Goal: Information Seeking & Learning: Learn about a topic

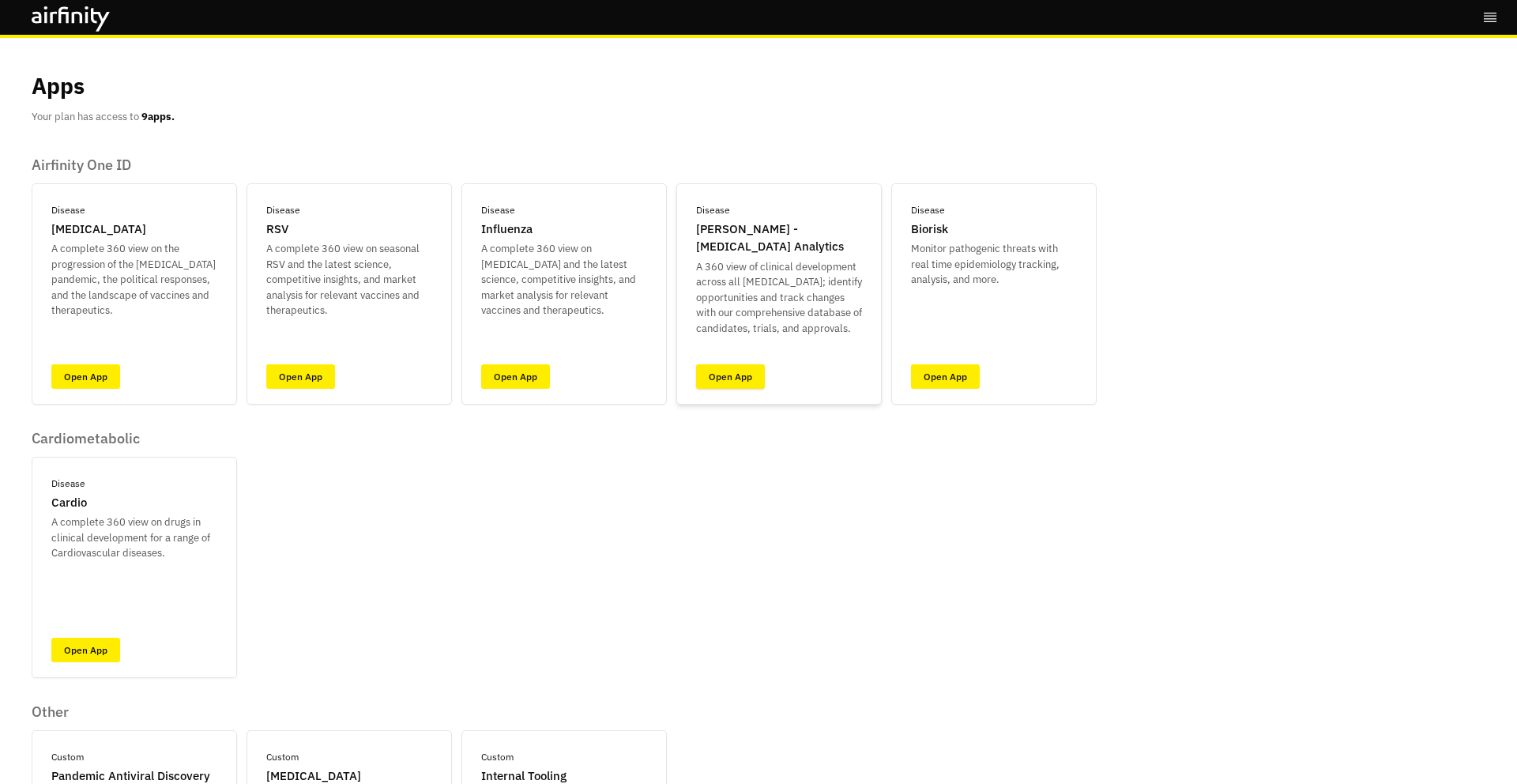
click at [739, 379] on link "Open App" at bounding box center [731, 375] width 69 height 24
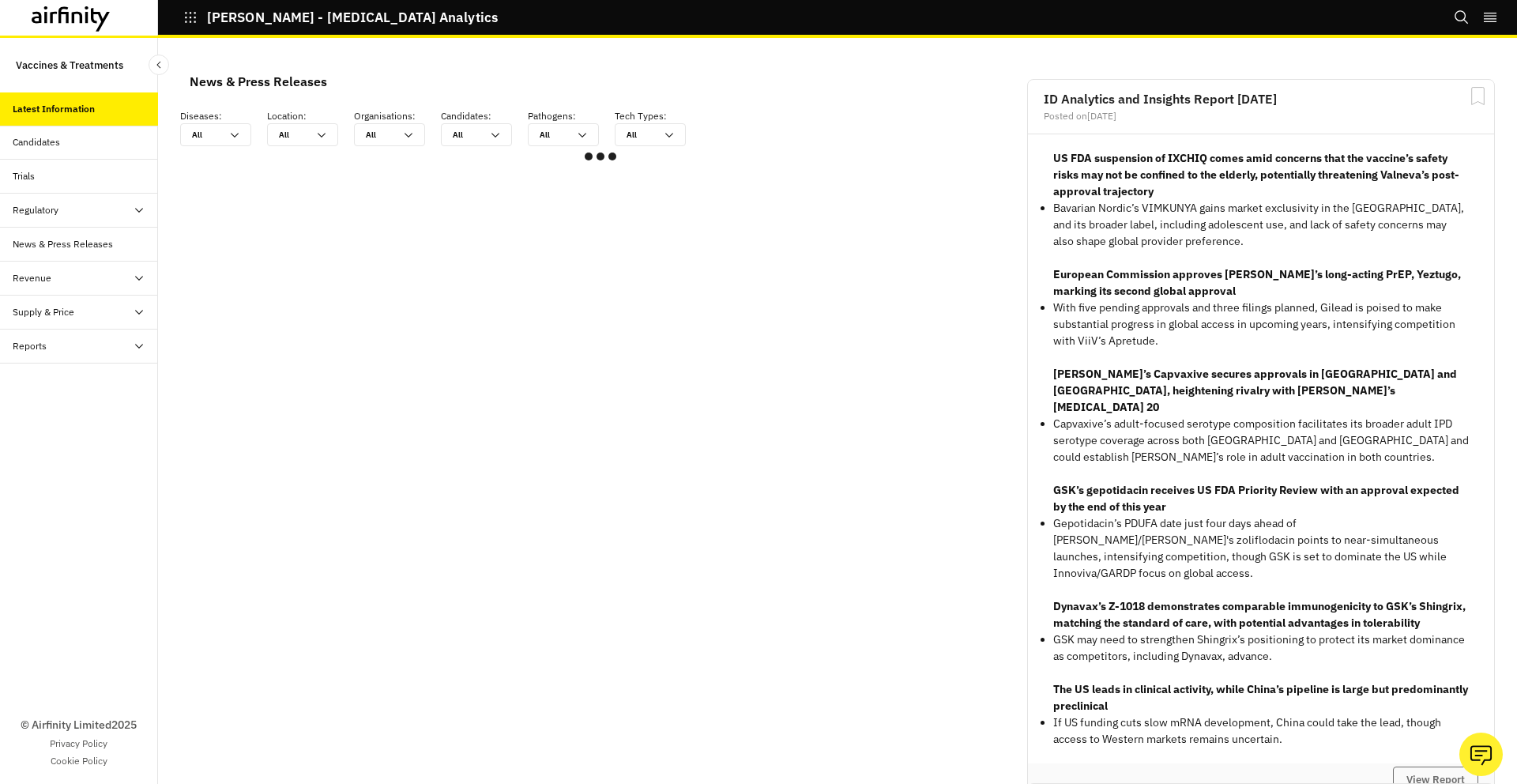
scroll to position [948, 474]
click at [75, 143] on div "Candidates" at bounding box center [85, 142] width 145 height 15
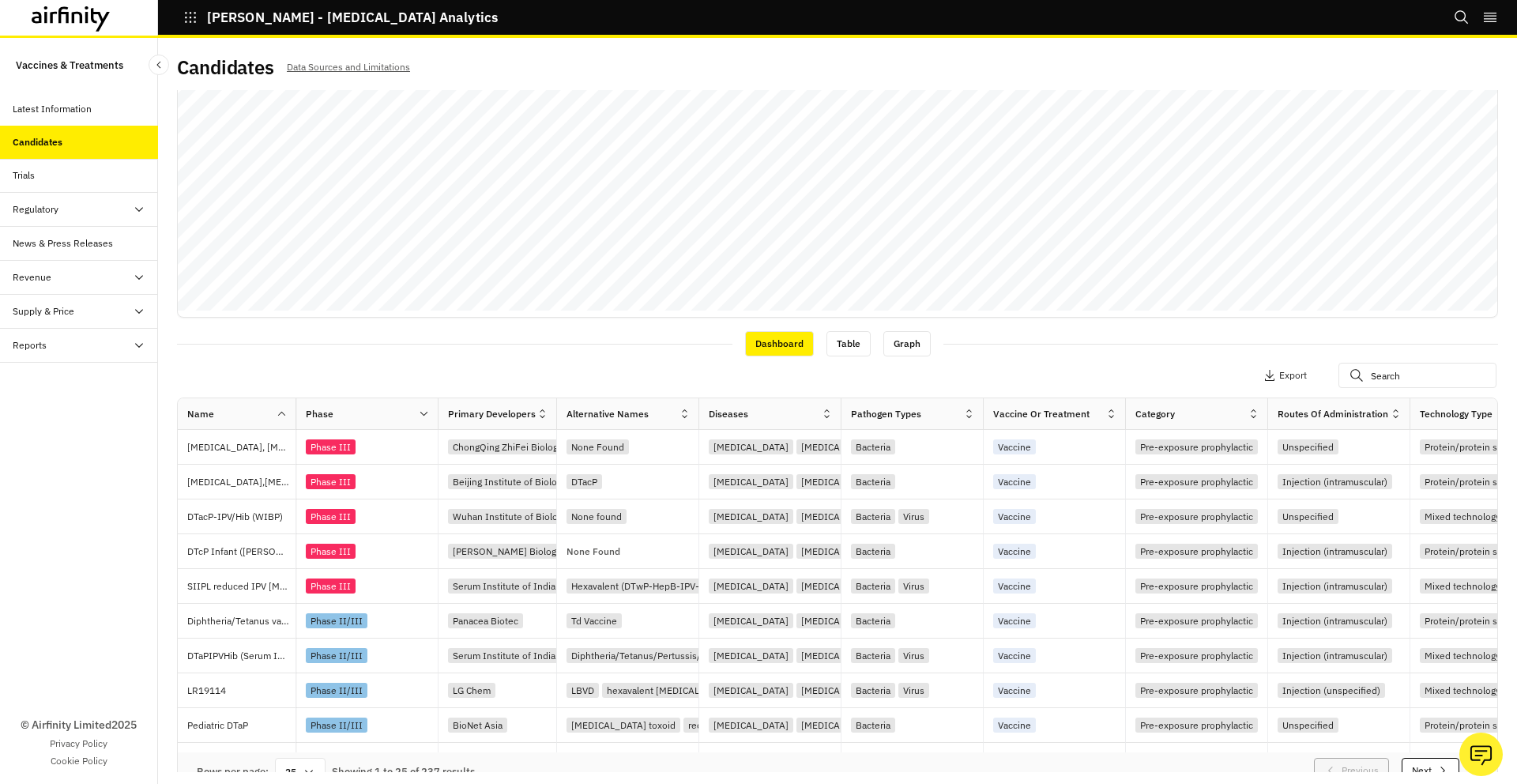
scroll to position [308, 0]
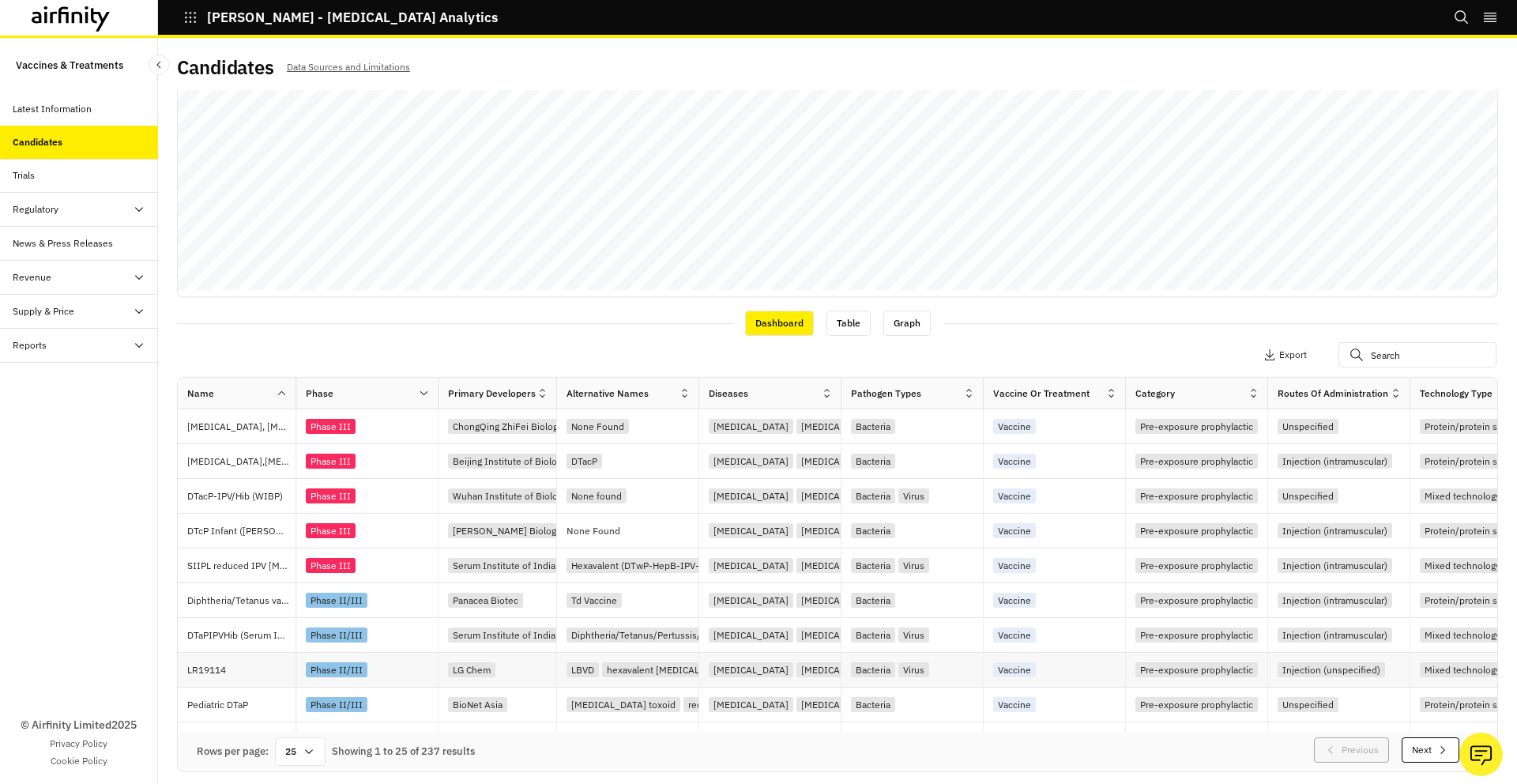
click at [214, 677] on p "LR19114" at bounding box center [240, 670] width 108 height 16
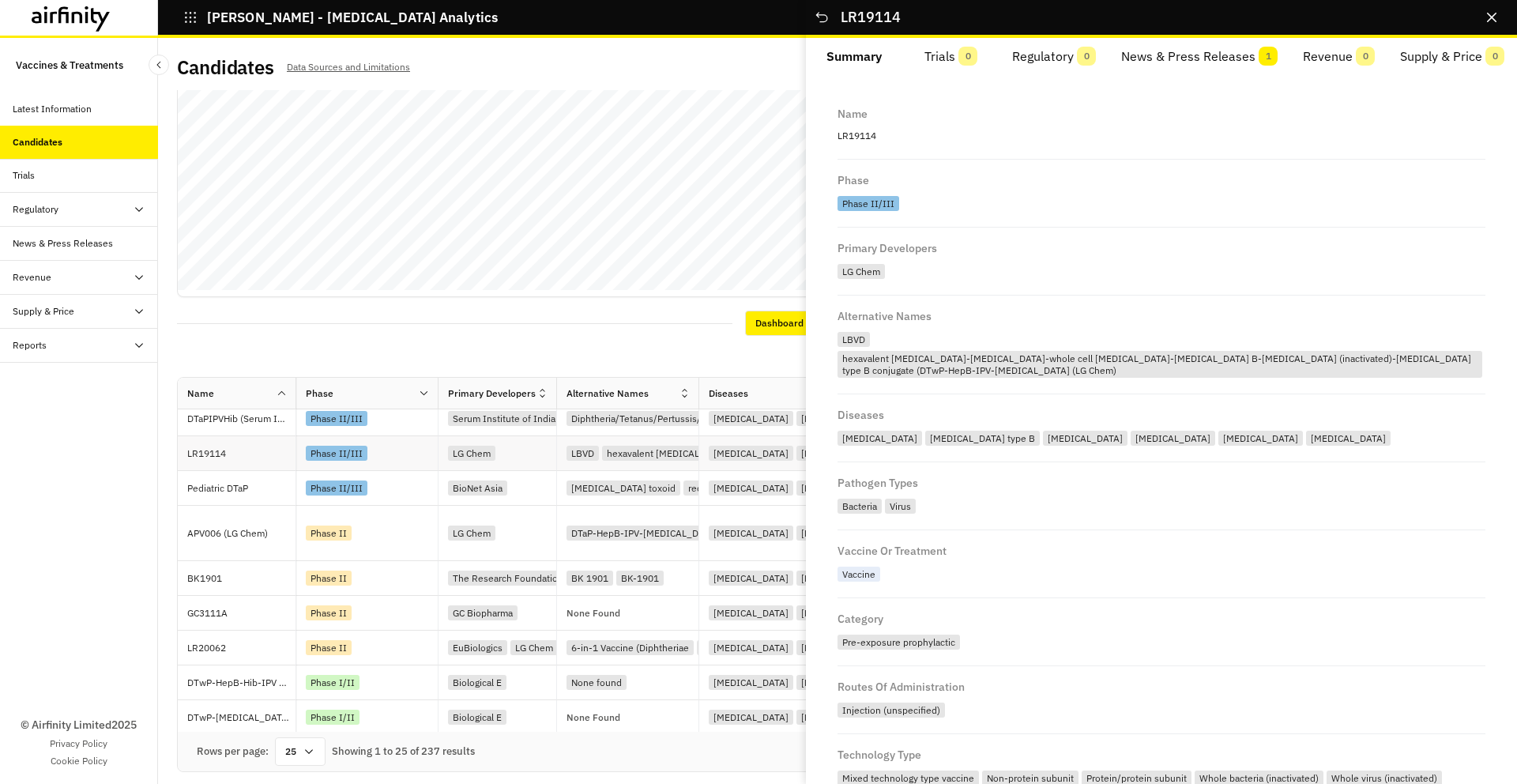
scroll to position [269, 0]
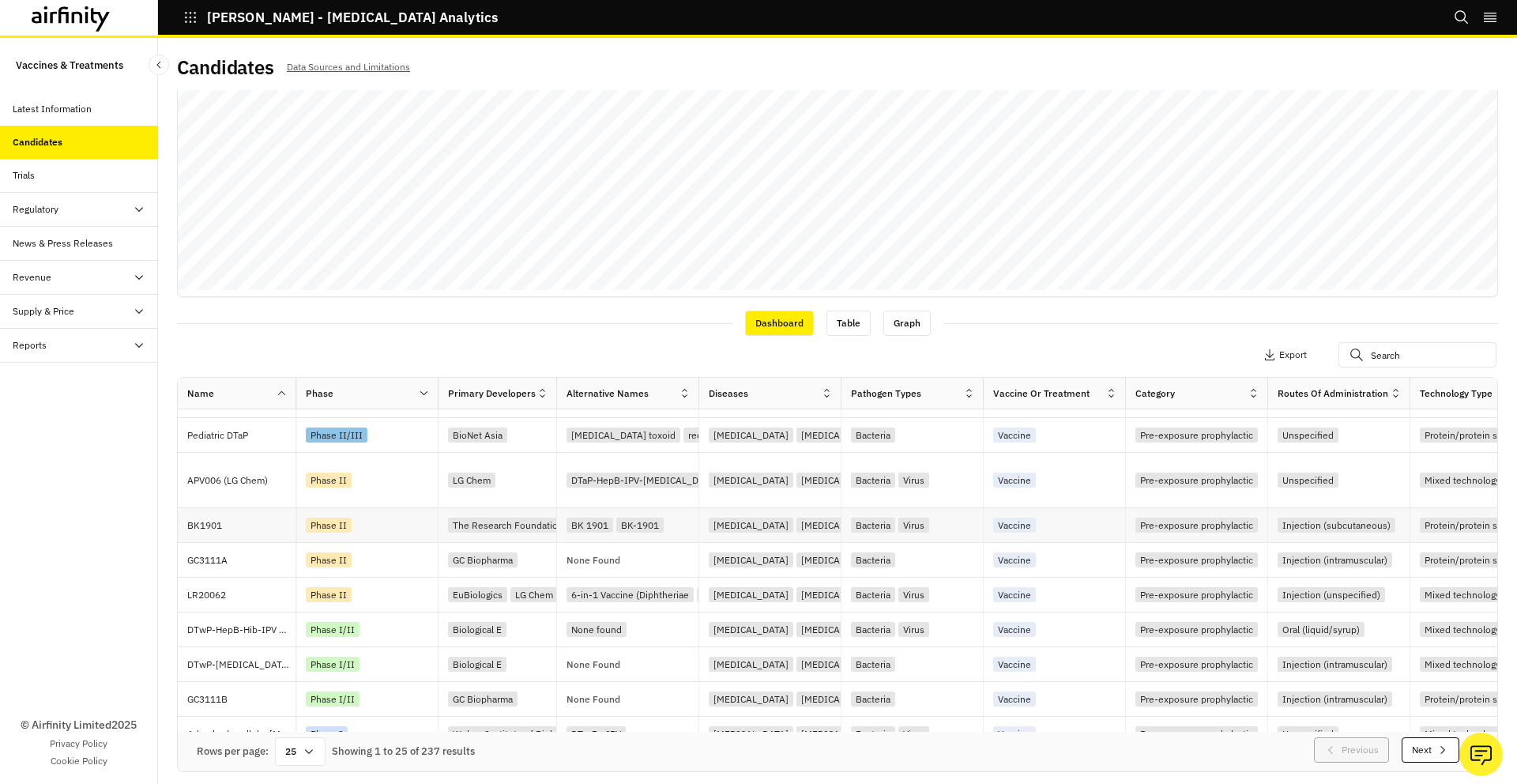
click at [246, 516] on div "BK1901" at bounding box center [240, 524] width 108 height 34
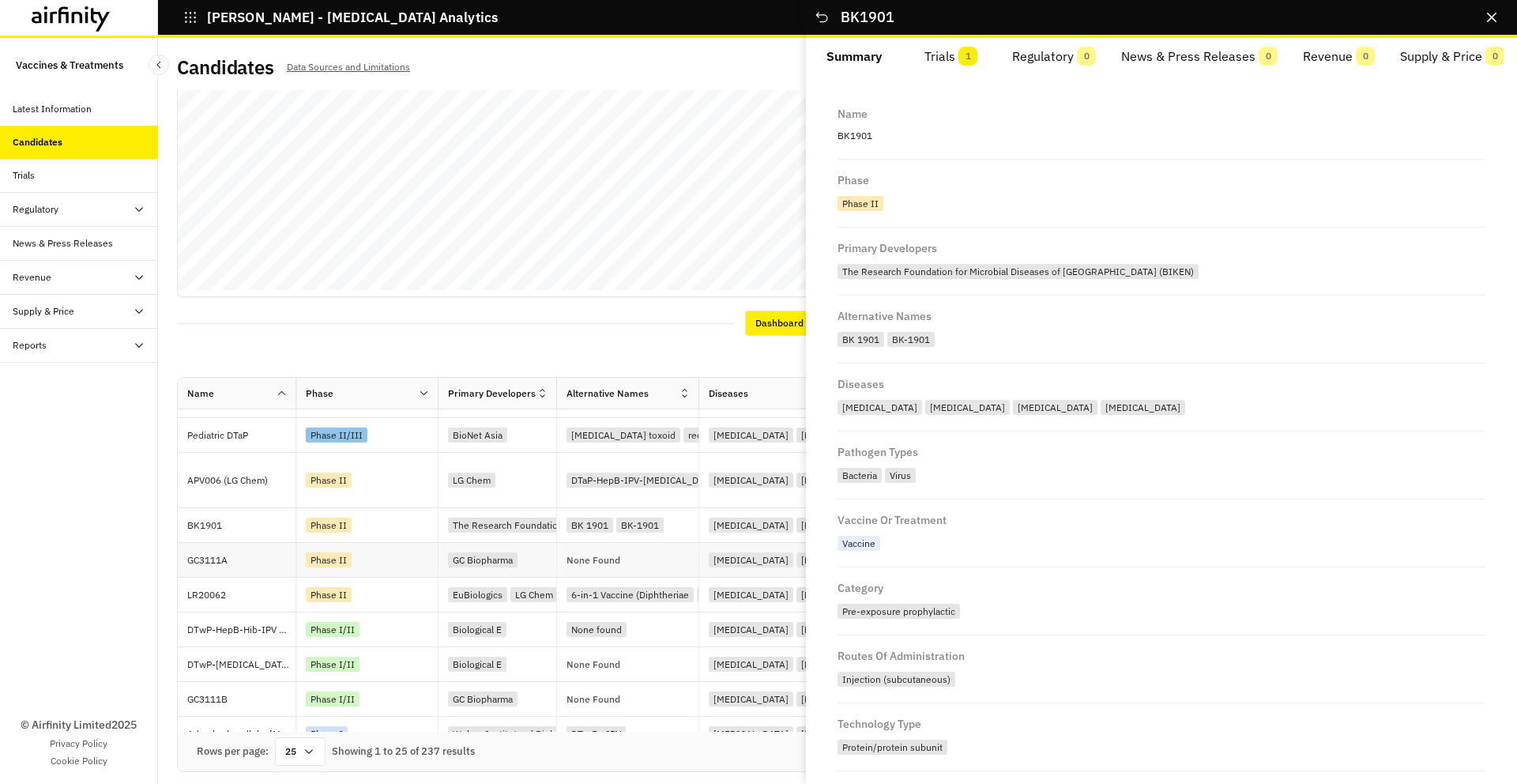
click at [244, 567] on p "GC3111A" at bounding box center [240, 560] width 108 height 16
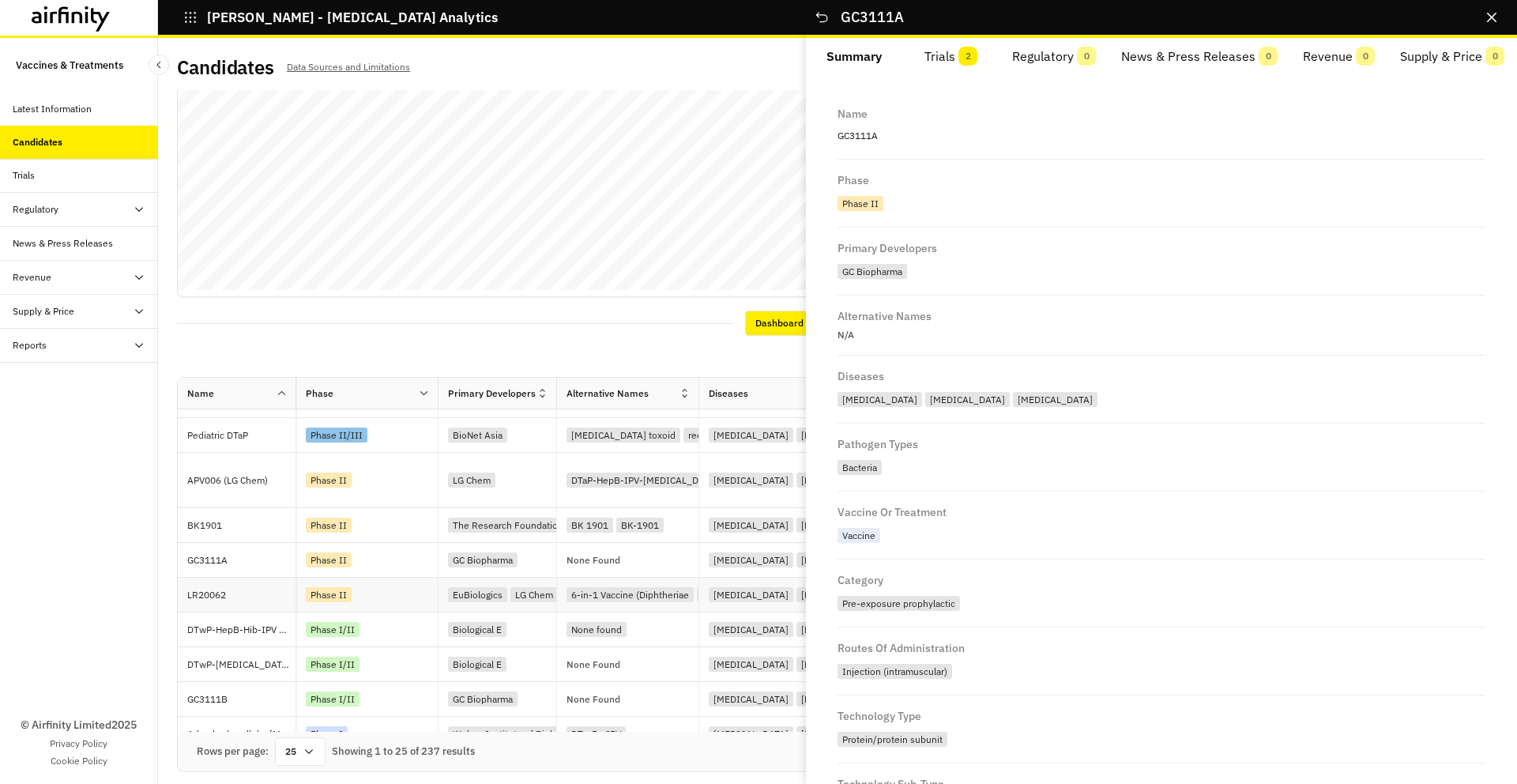
click at [244, 589] on p "LR20062" at bounding box center [240, 594] width 108 height 16
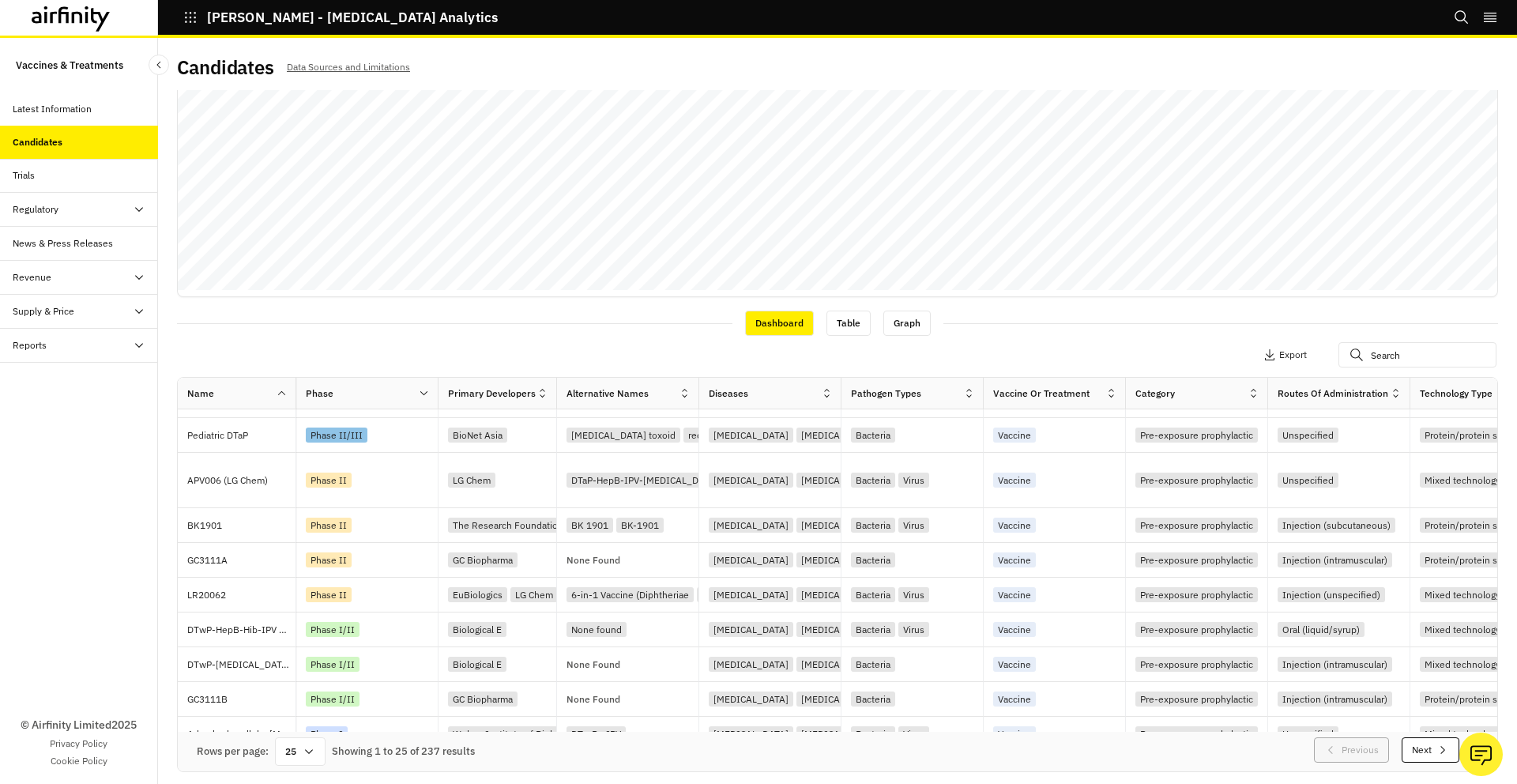
click at [54, 343] on div "Reports" at bounding box center [85, 345] width 145 height 15
click at [51, 389] on div "Reports" at bounding box center [79, 379] width 158 height 34
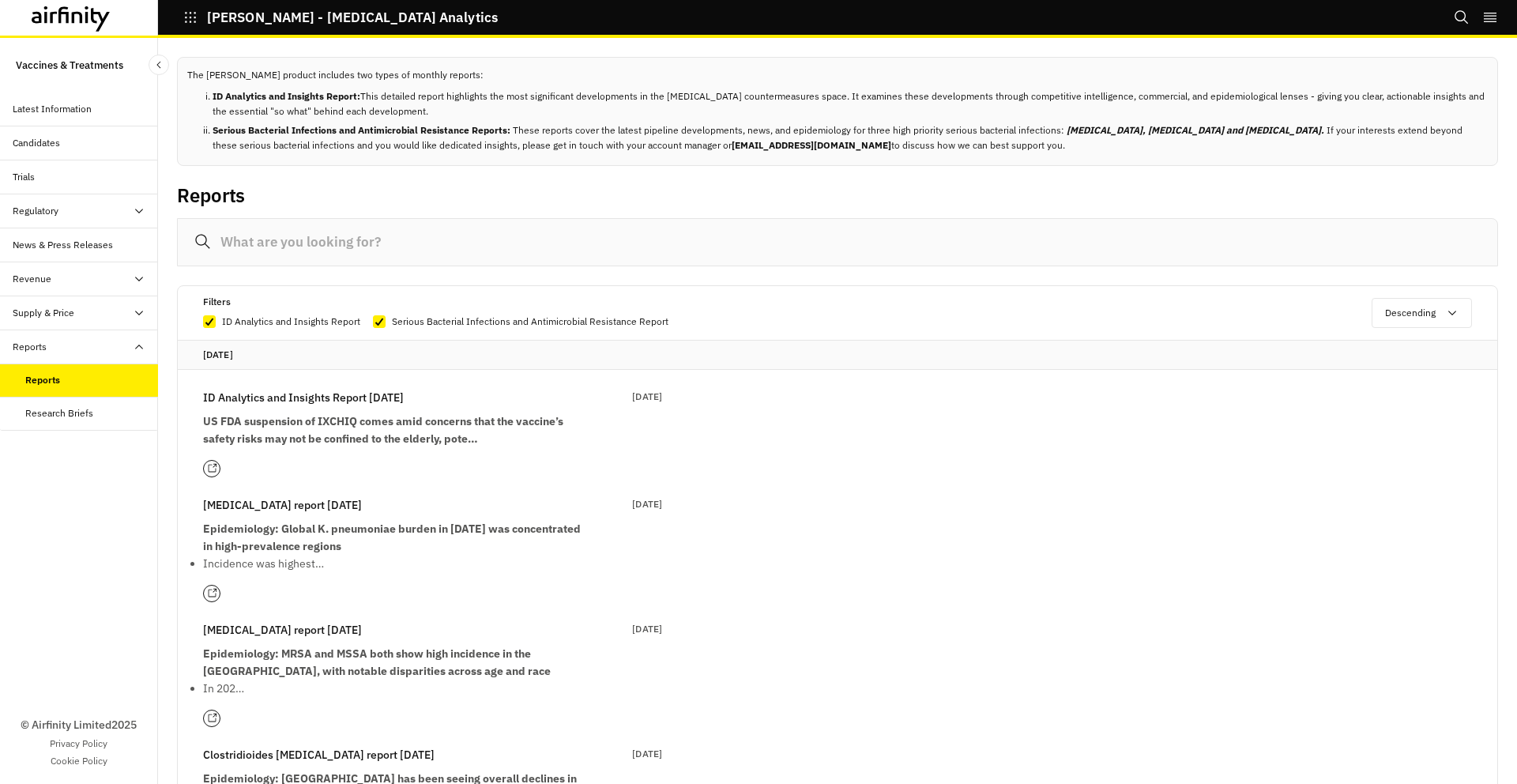
click at [340, 437] on strong "US FDA suspension of IXCHIQ comes amid concerns that the vaccine’s safety risks…" at bounding box center [383, 430] width 360 height 31
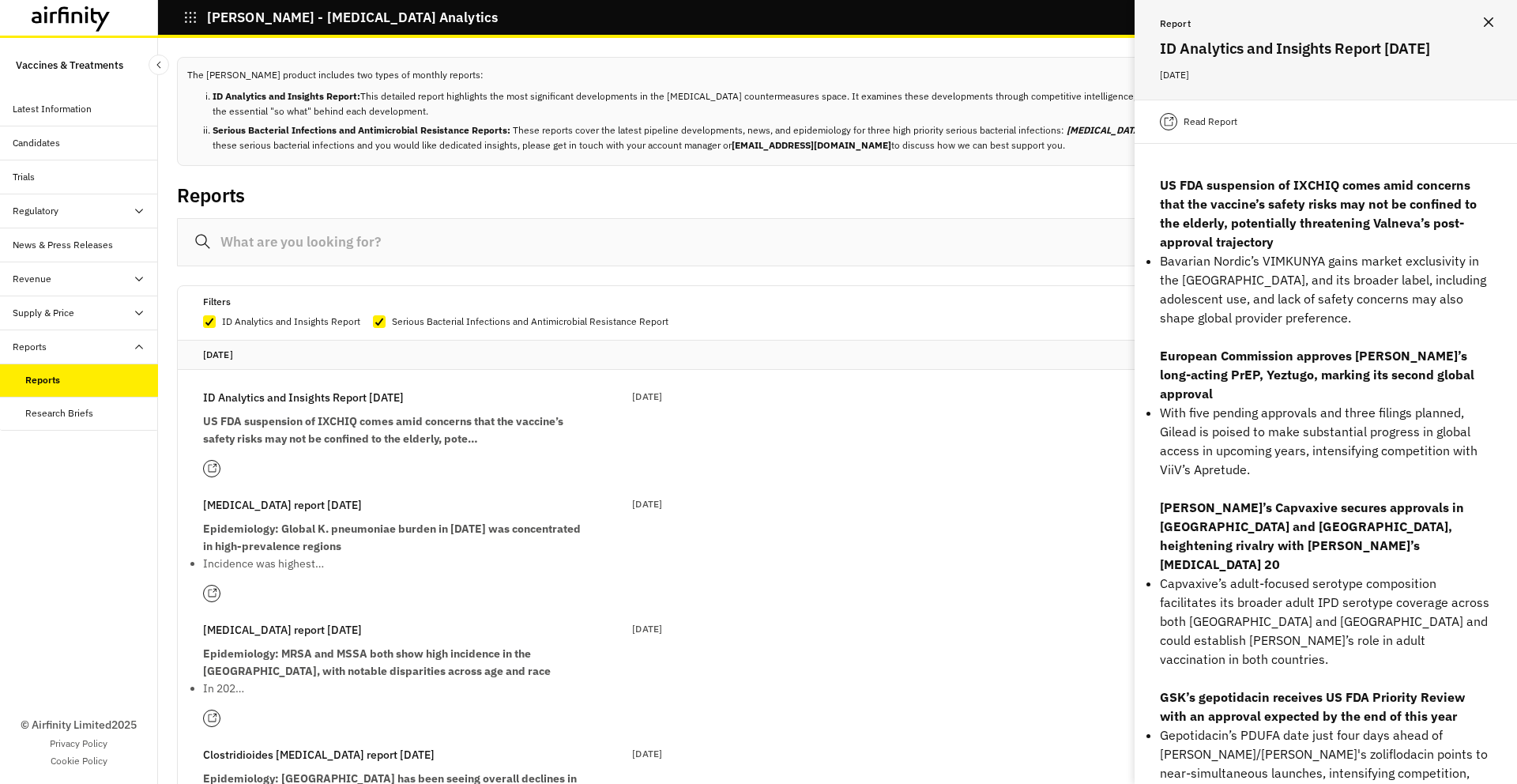
click at [1318, 201] on strong "US FDA suspension of IXCHIQ comes amid concerns that the vaccine’s safety risks…" at bounding box center [1318, 213] width 317 height 73
copy strong "IXCHIQ"
click at [1308, 197] on div "US FDA suspension of IXCHIQ comes amid concerns that the vaccine’s safety risks…" at bounding box center [1325, 470] width 382 height 627
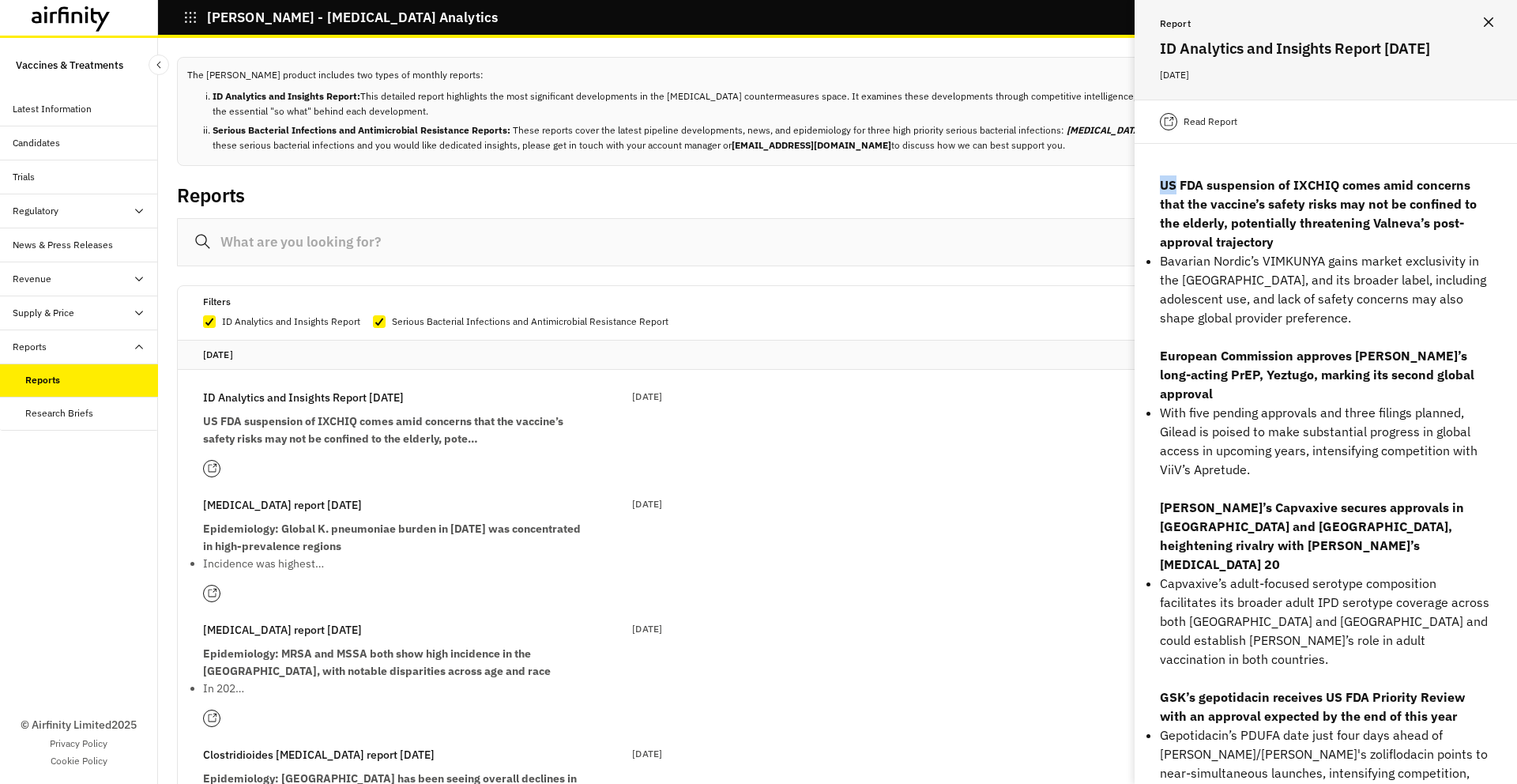
copy strong "US"
click at [1308, 212] on strong "US FDA suspension of IXCHIQ comes amid concerns that the vaccine’s safety risks…" at bounding box center [1318, 213] width 317 height 73
copy strong "IXCHIQ"
click at [1227, 515] on strong "Merck’s Capvaxive secures approvals in Japan and South Korea, heightening rival…" at bounding box center [1312, 535] width 305 height 73
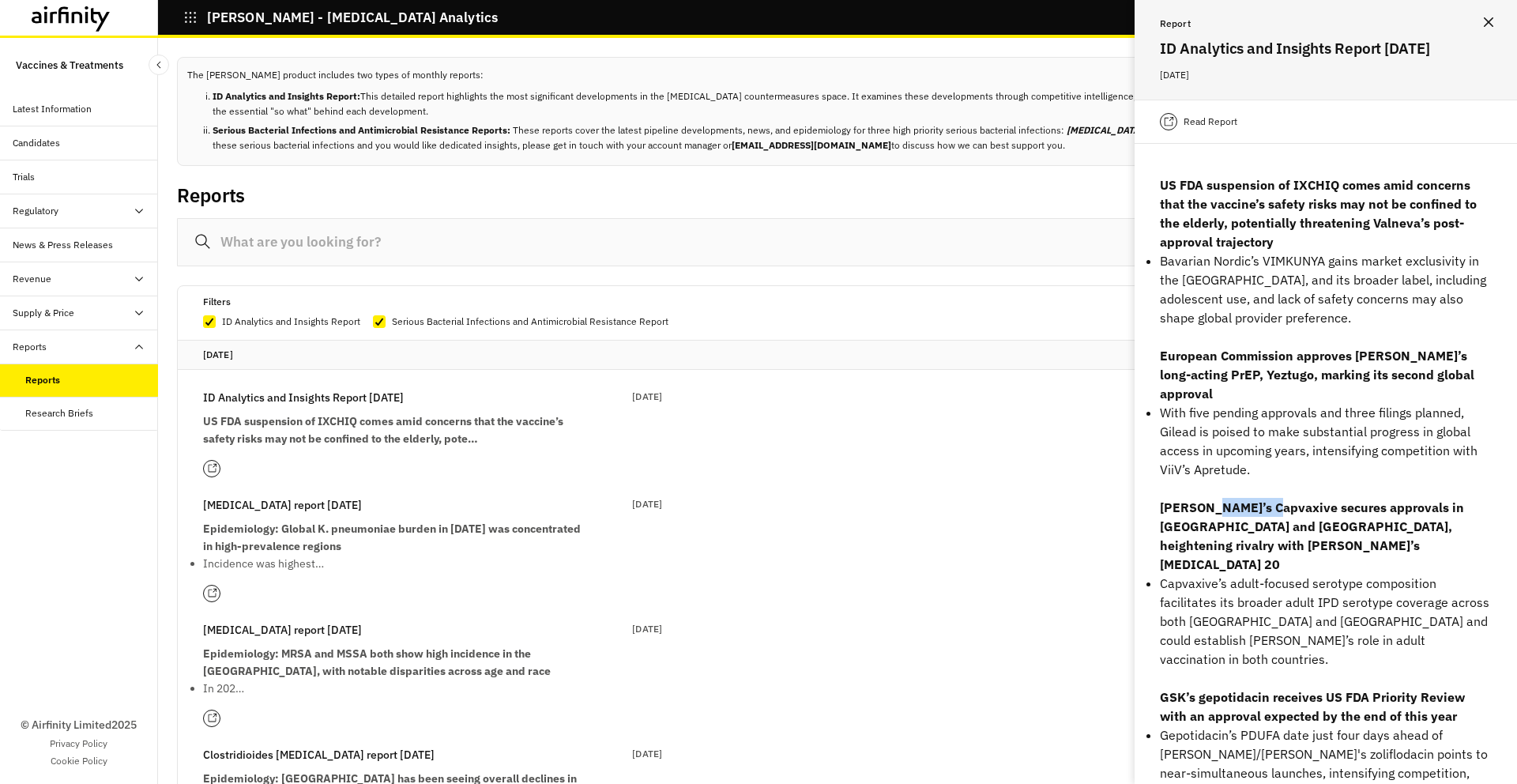
click at [1227, 515] on strong "Merck’s Capvaxive secures approvals in Japan and South Korea, heightening rival…" at bounding box center [1312, 535] width 305 height 73
copy strong "Capvaxive"
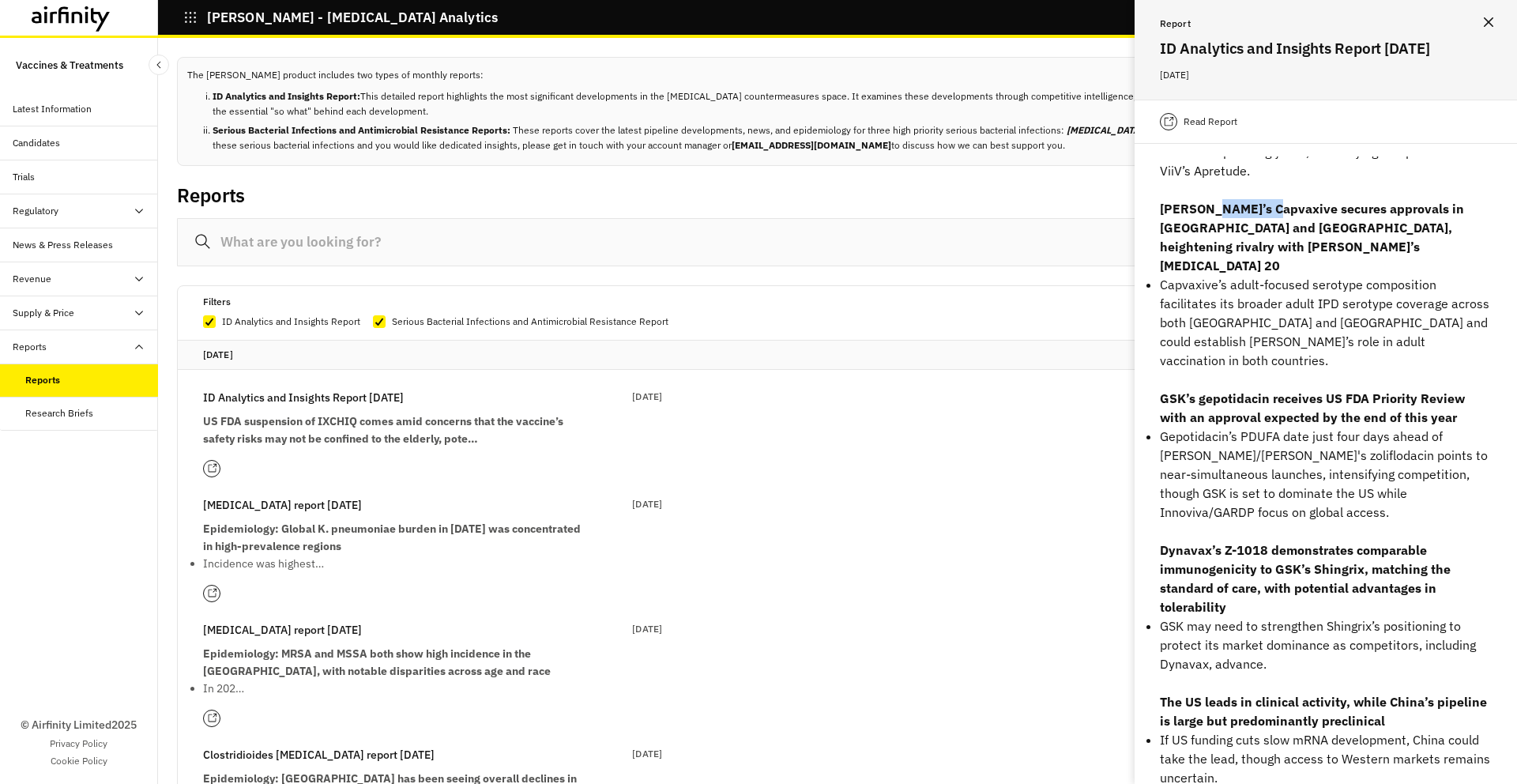
scroll to position [319, 0]
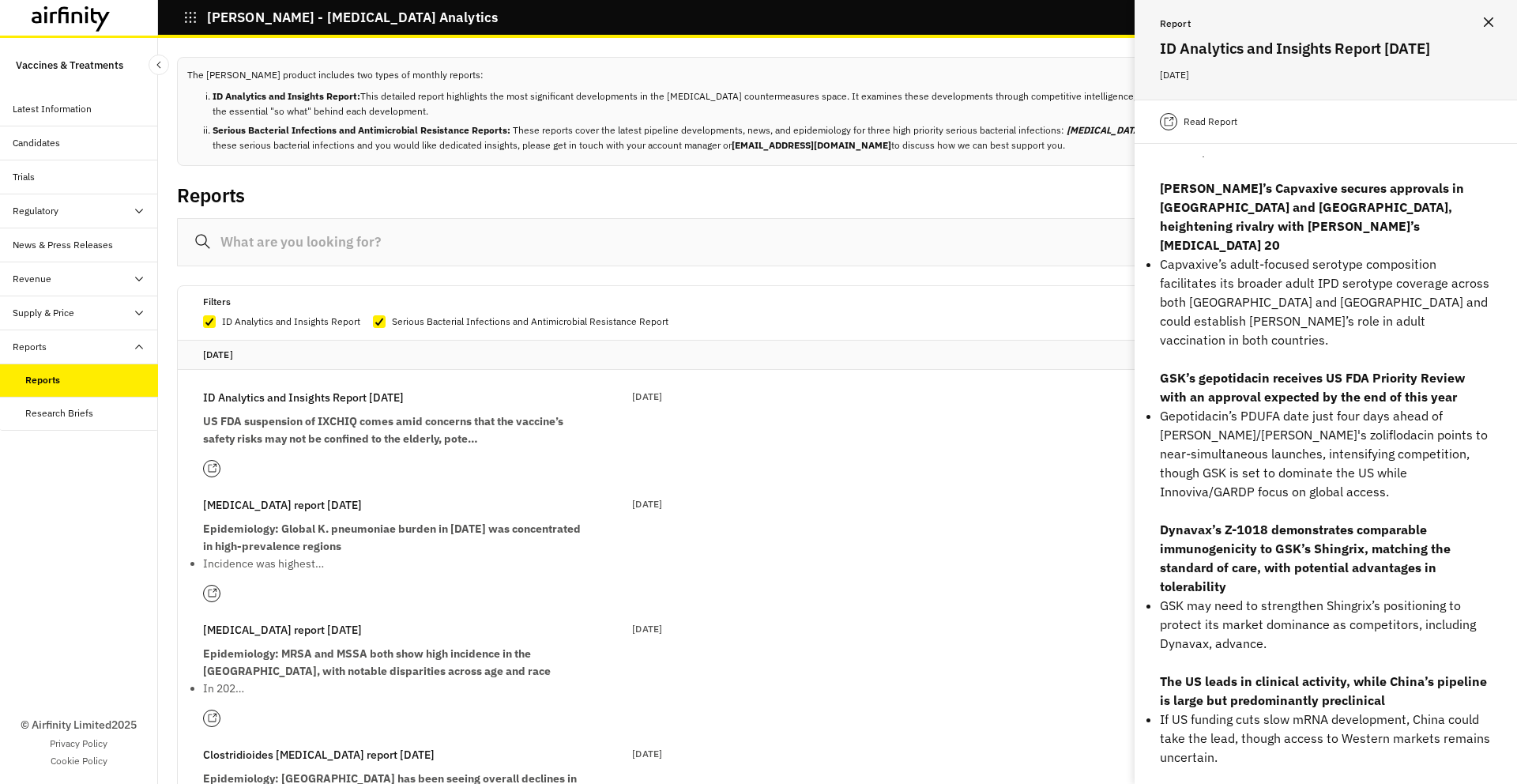
click at [437, 525] on strong "Epidemiology: Global K. pneumoniae burden in 2021 was concentrated in high-prev…" at bounding box center [392, 537] width 378 height 31
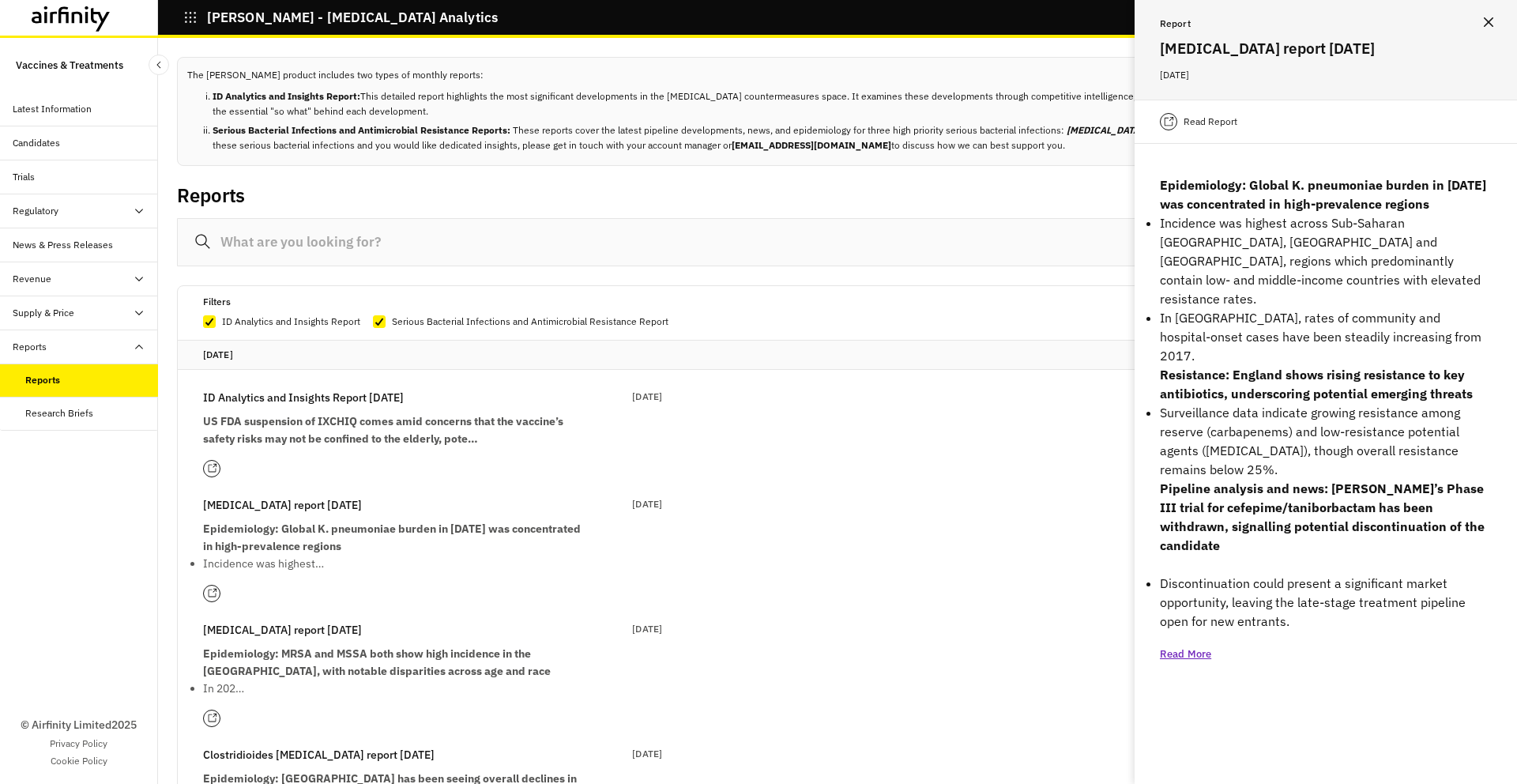
scroll to position [0, 0]
click at [440, 517] on div "Klebsiella pneumoniae report 1st September 01 Sep 2025 Epidemiology: Global K. …" at bounding box center [433, 534] width 459 height 76
click at [1346, 186] on strong "Epidemiology: Global K. pneumoniae burden in 2021 was concentrated in high-prev…" at bounding box center [1322, 195] width 326 height 35
copy strong "pneumoniae"
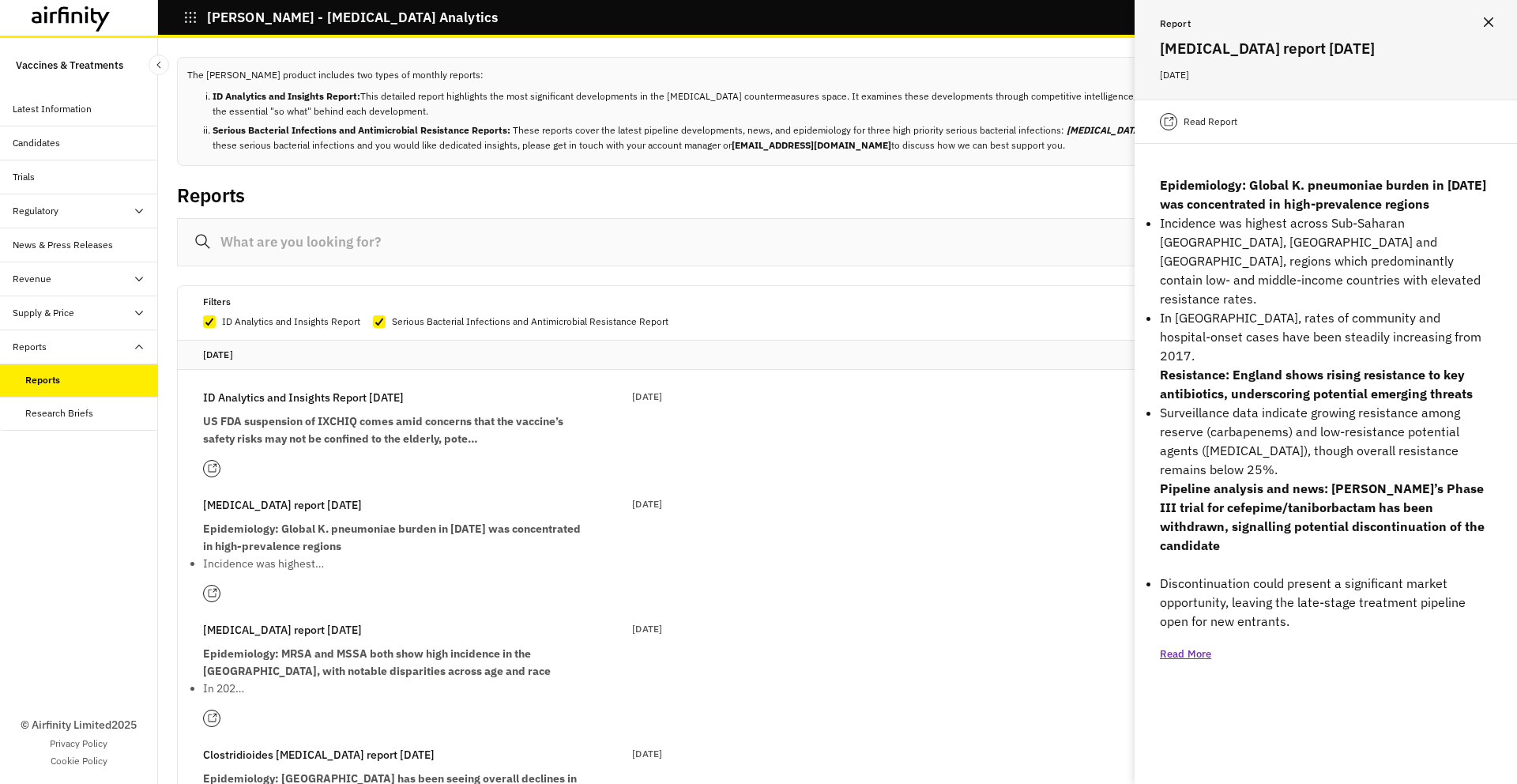
click at [366, 663] on strong "Epidemiology: MRSA and MSSA both show high incidence in the US, with notable di…" at bounding box center [377, 661] width 347 height 31
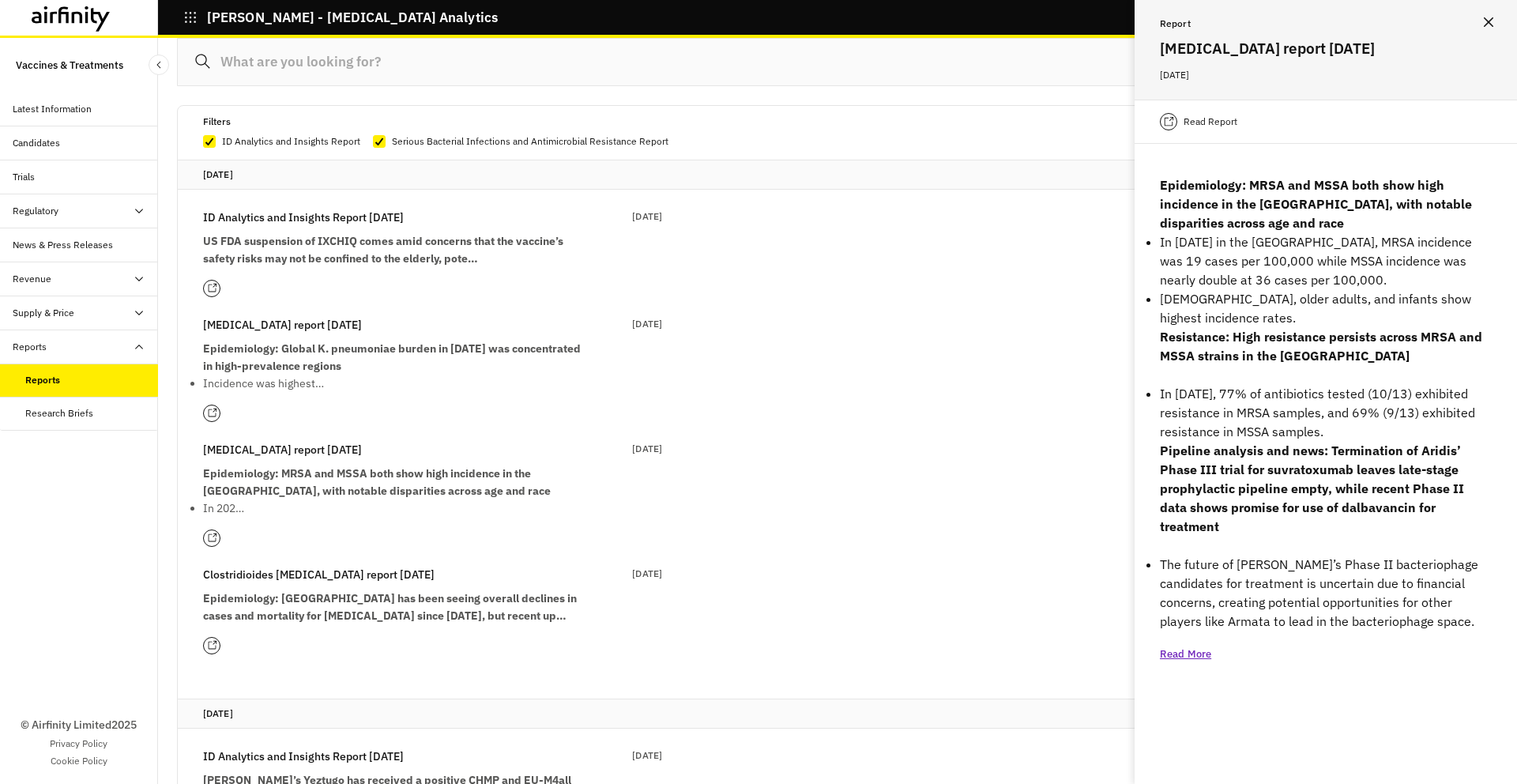
scroll to position [569, 0]
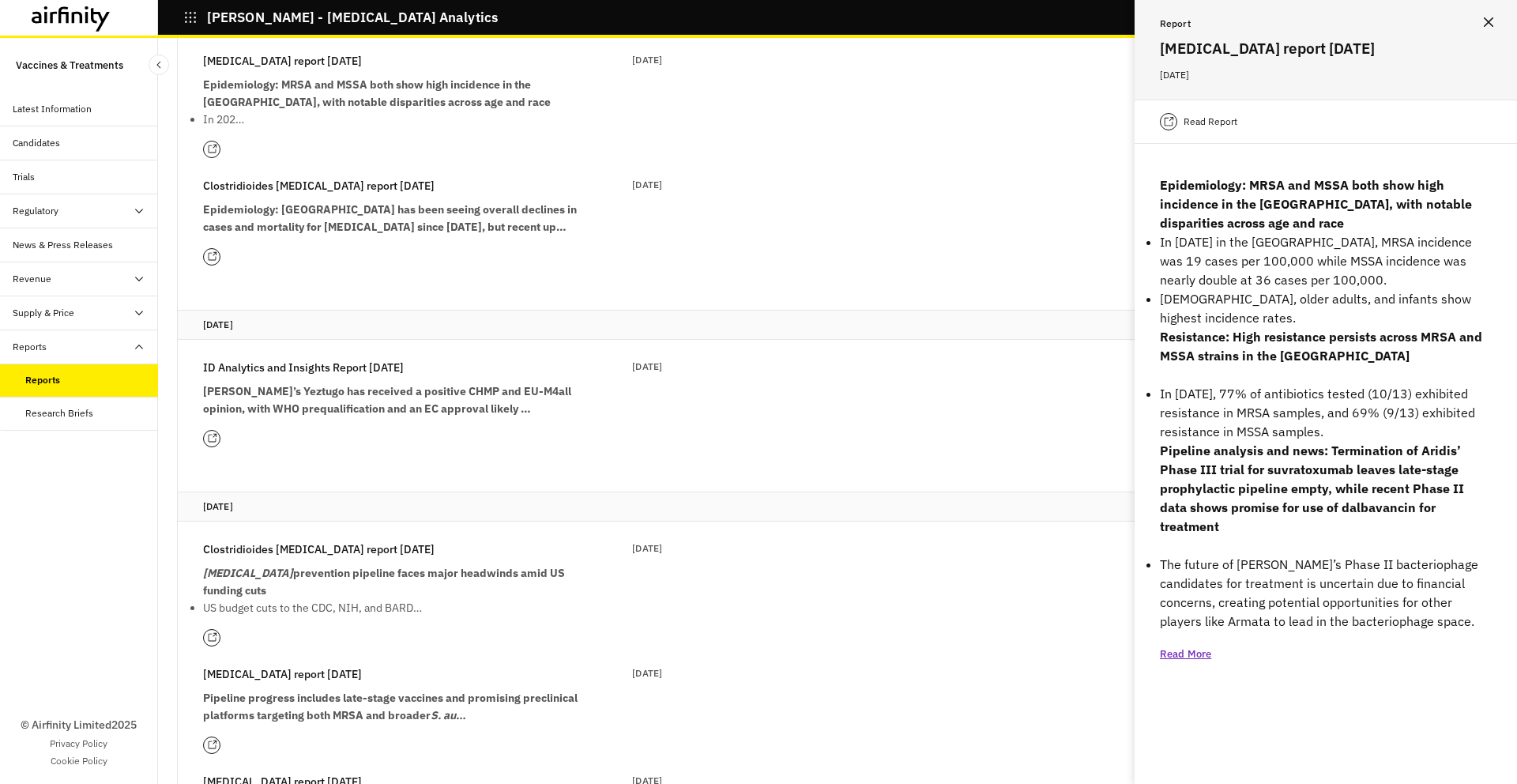
click at [416, 594] on p "C. difficile prevention pipeline faces major headwinds amid US funding cuts" at bounding box center [393, 582] width 379 height 35
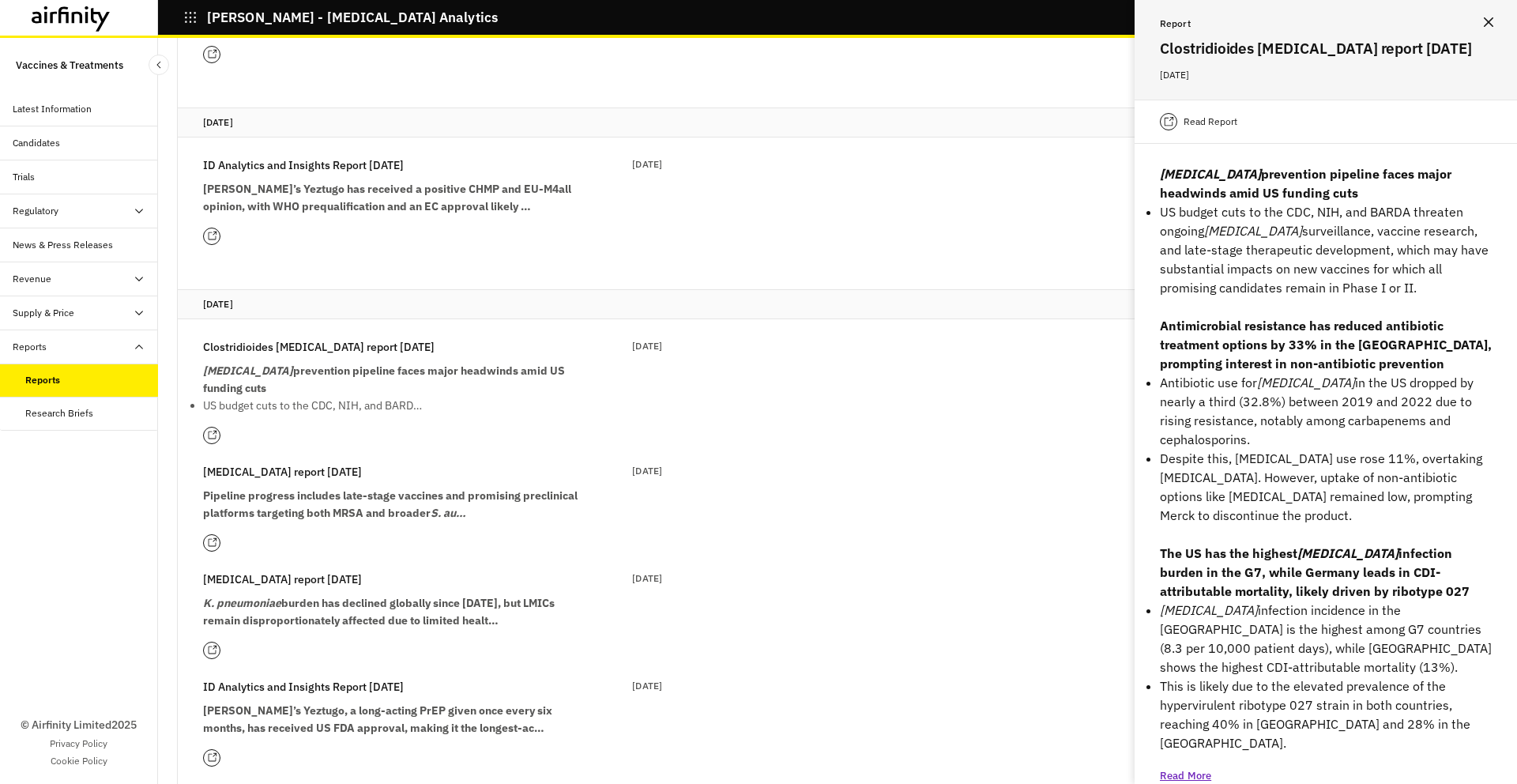
scroll to position [814, 0]
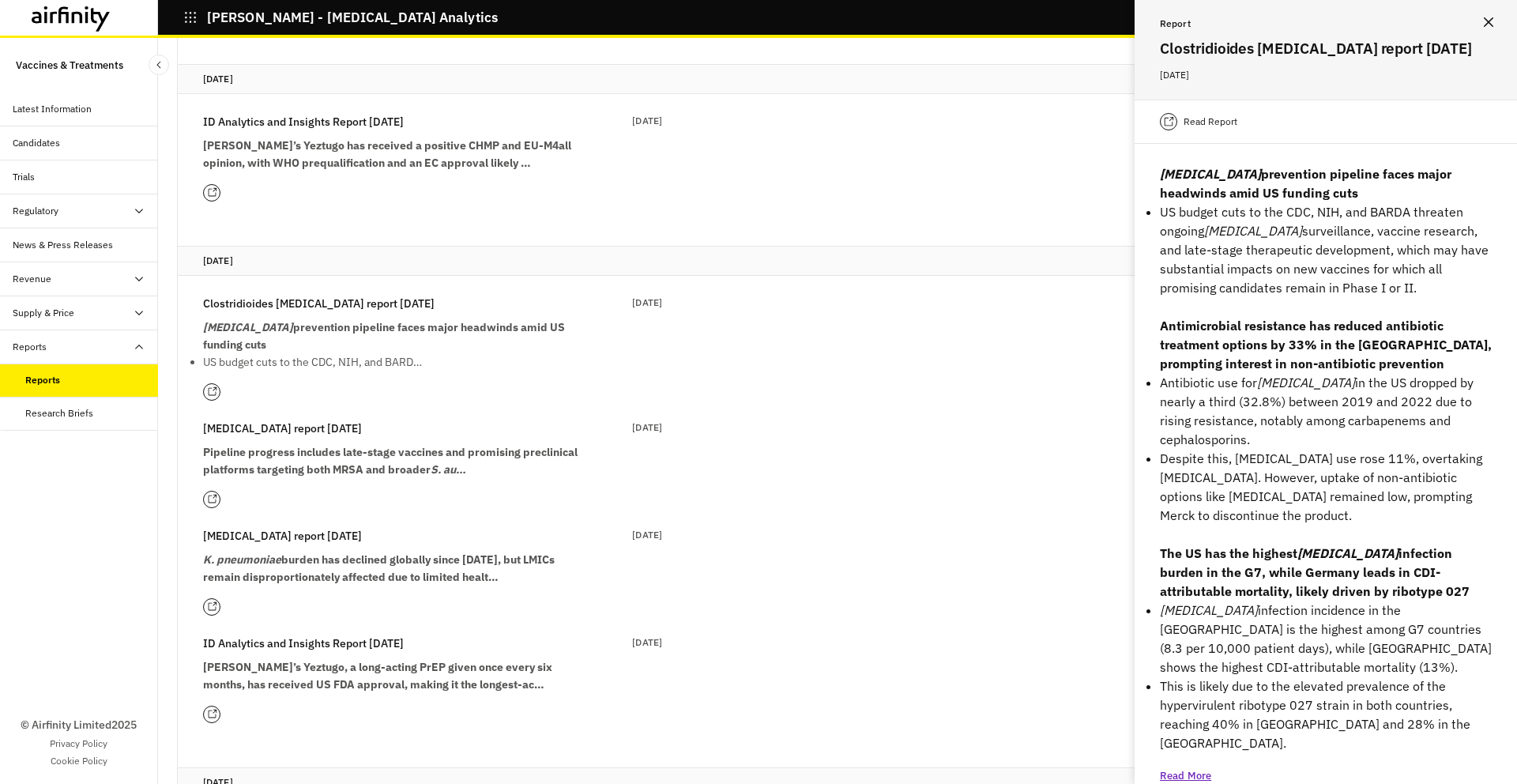
click at [370, 557] on strong "K. pneumoniae burden has declined globally since 1990, but LMICs remain disprop…" at bounding box center [379, 568] width 351 height 31
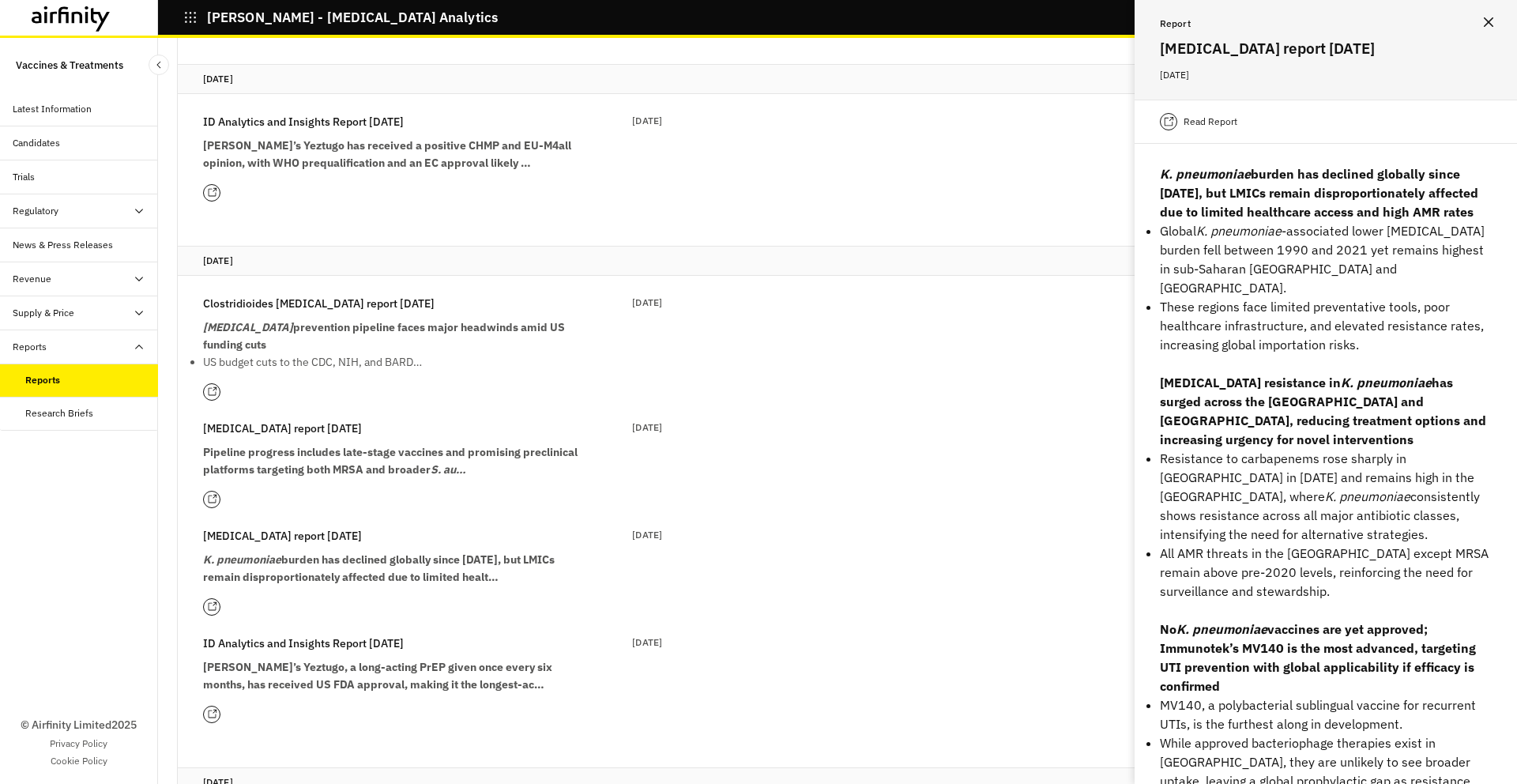
scroll to position [0, 0]
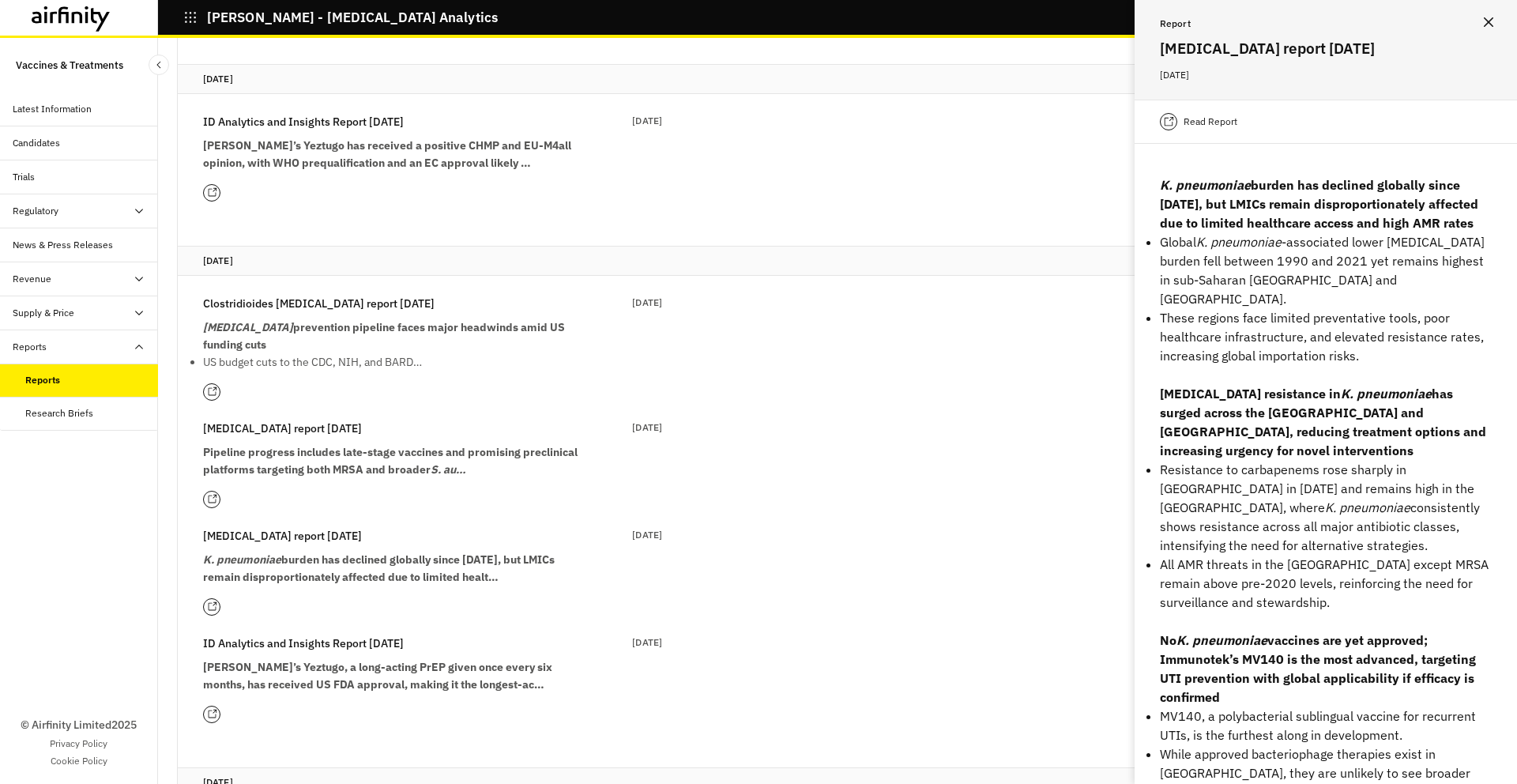
click at [1204, 49] on h2 "Klebsiella pneumoniae report 31st July" at bounding box center [1325, 48] width 332 height 23
copy h2 "Klebsiella"
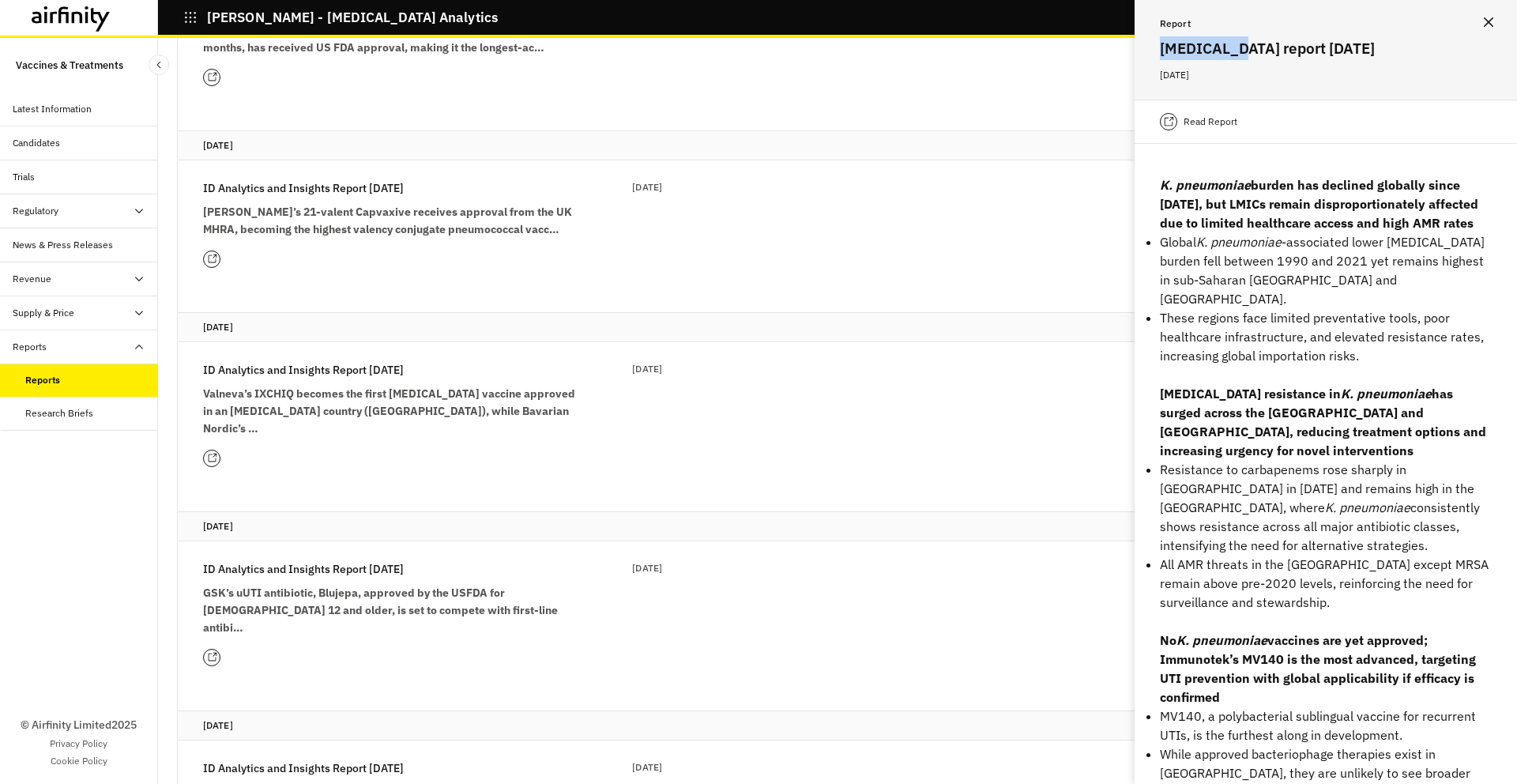
scroll to position [2188, 0]
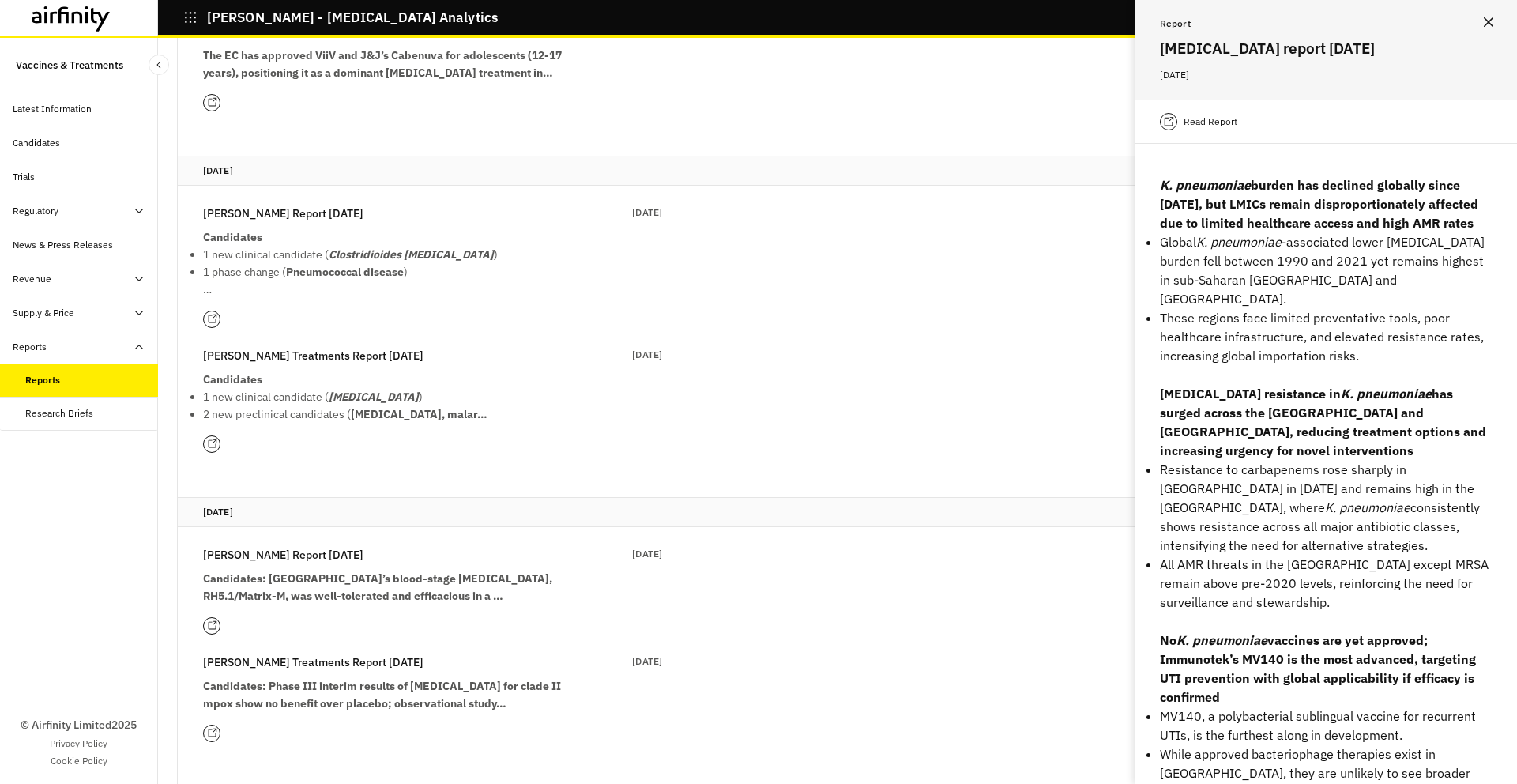
click at [330, 571] on strong "Candidates: University of Oxford’s blood-stage malaria vaccine, RH5.1/Matrix-M,…" at bounding box center [378, 587] width 349 height 31
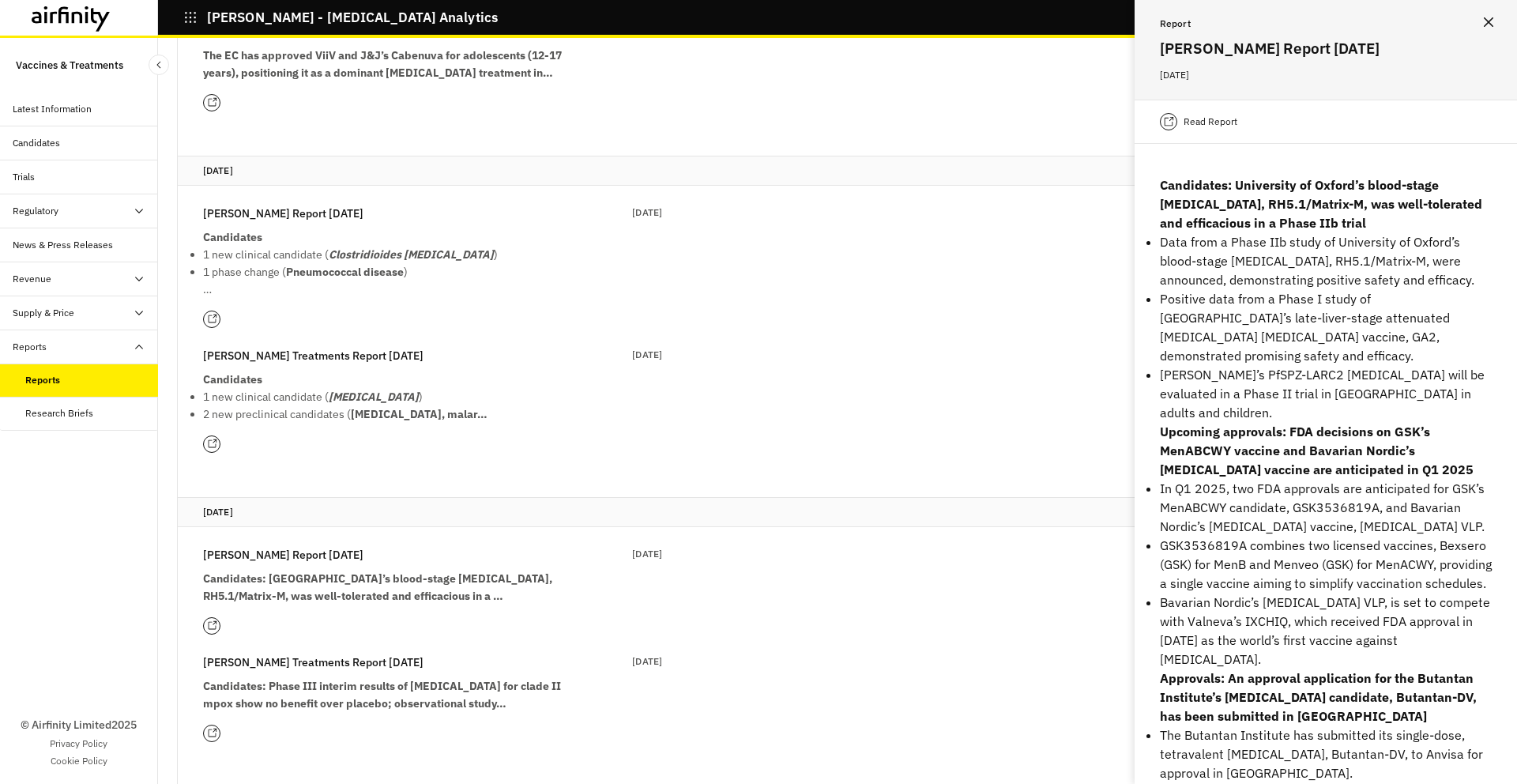
click at [1188, 376] on p "Sanaria’s PfSPZ-LARC2 malaria vaccine will be evaluated in a Phase II trial in …" at bounding box center [1325, 393] width 332 height 56
click at [1191, 341] on p "Positive data from a Phase I study of Leiden University Medical Center’s late-l…" at bounding box center [1325, 327] width 332 height 76
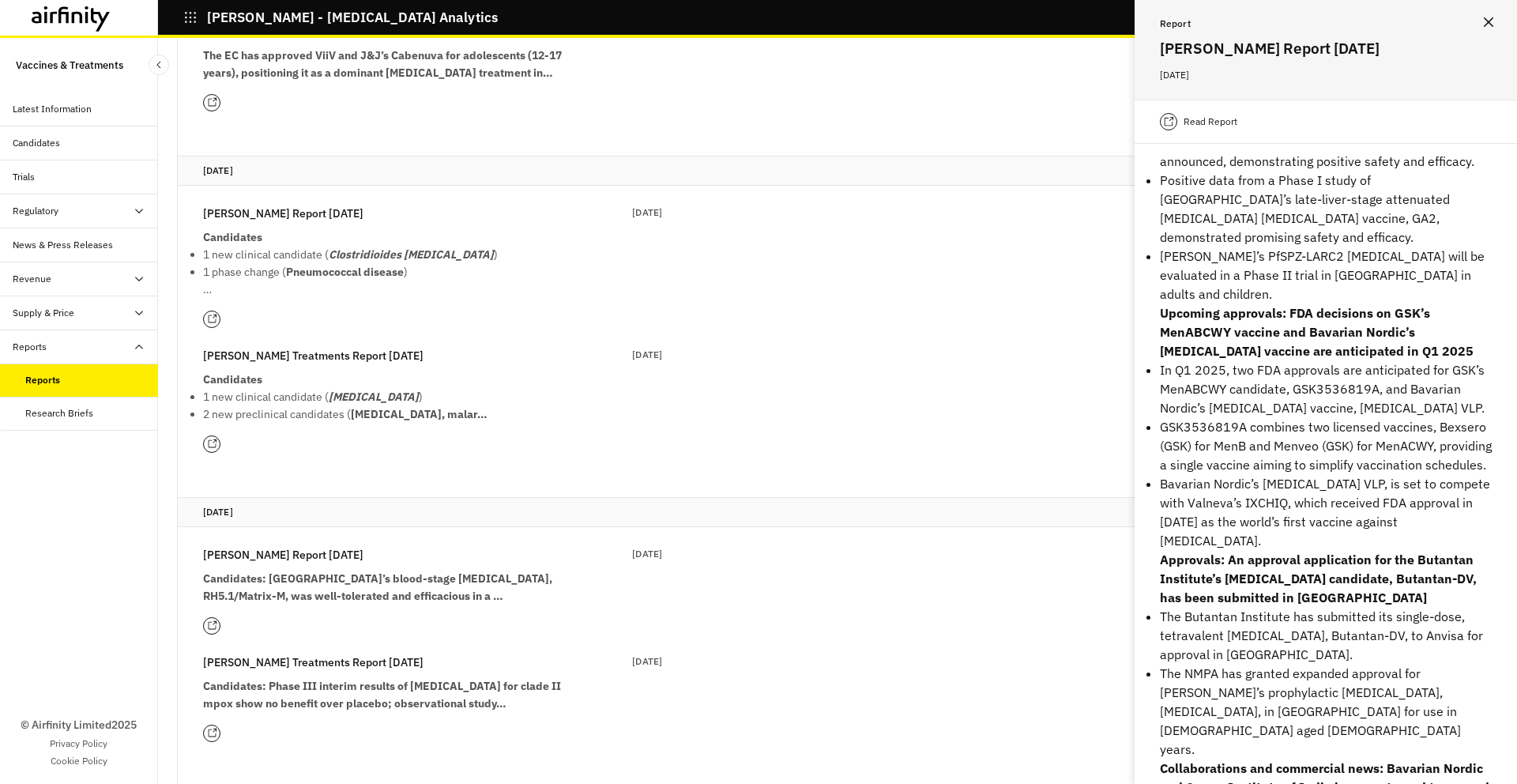
scroll to position [169, 0]
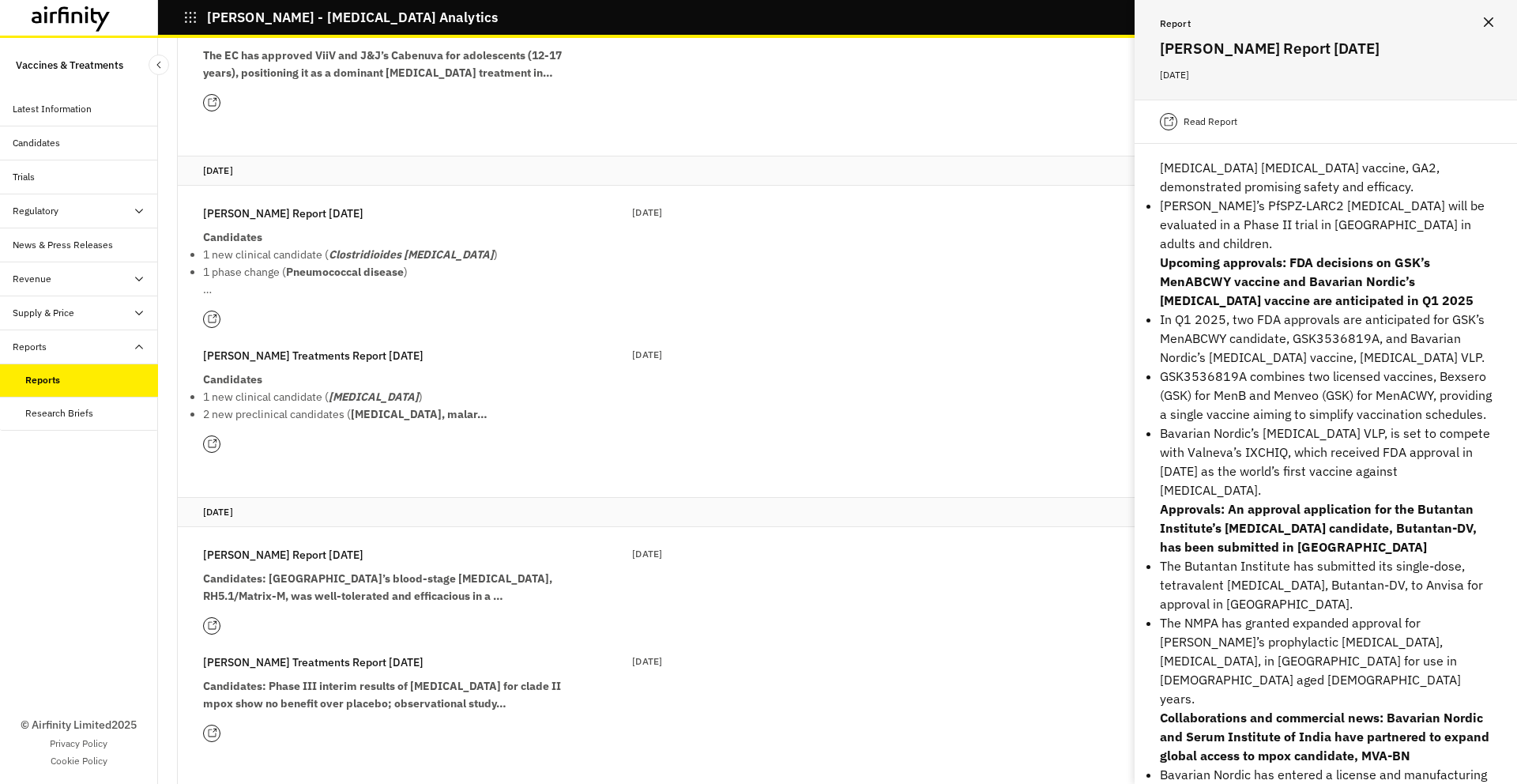
click at [1240, 453] on p "Bavarian Nordic’s CHIKV VLP, is set to compete with Valneva’s IXCHIQ, which rec…" at bounding box center [1325, 461] width 332 height 76
click at [1282, 433] on p "Bavarian Nordic’s CHIKV VLP, is set to compete with Valneva’s IXCHIQ, which rec…" at bounding box center [1325, 461] width 332 height 76
copy p "CHIKV"
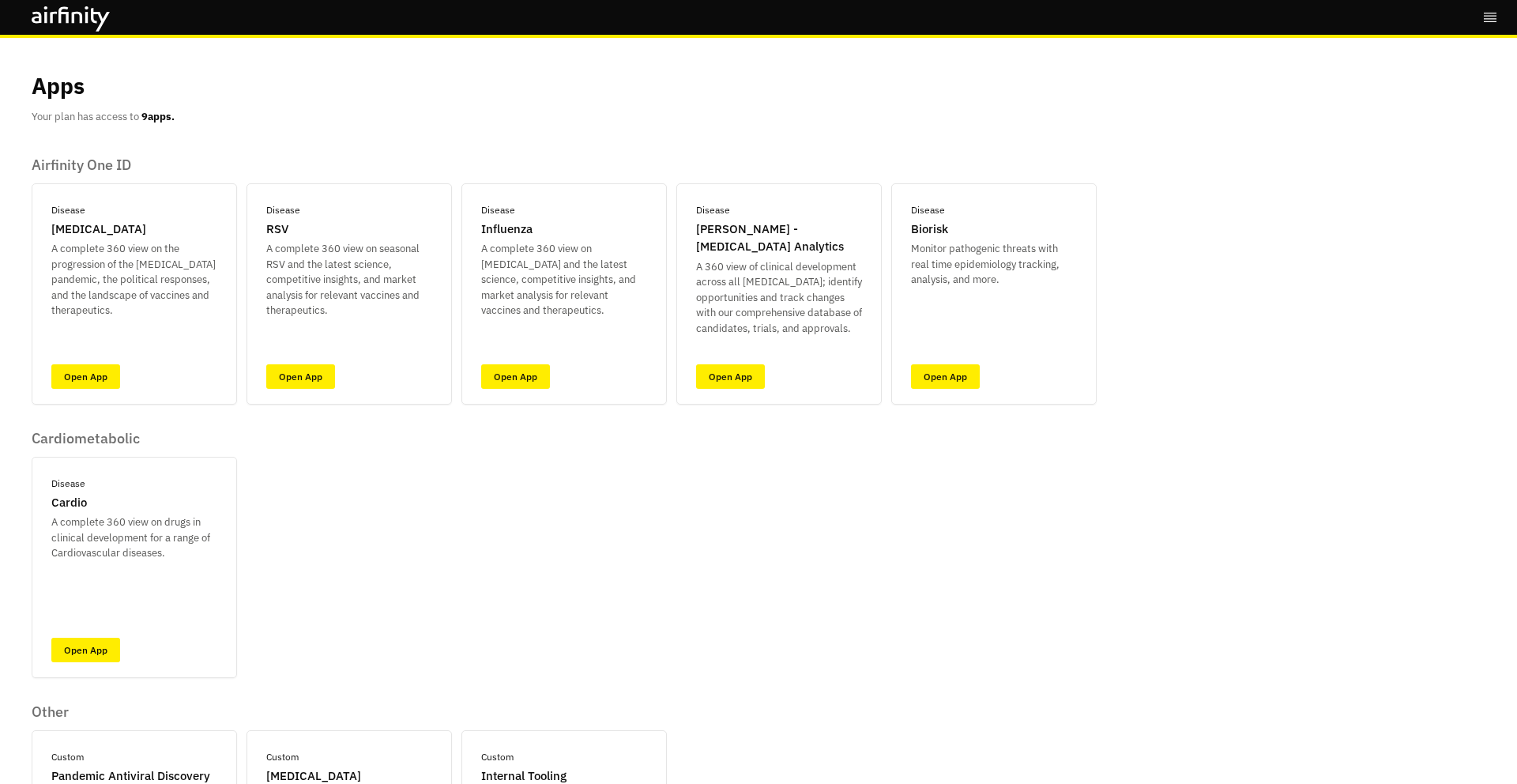
scroll to position [225, 0]
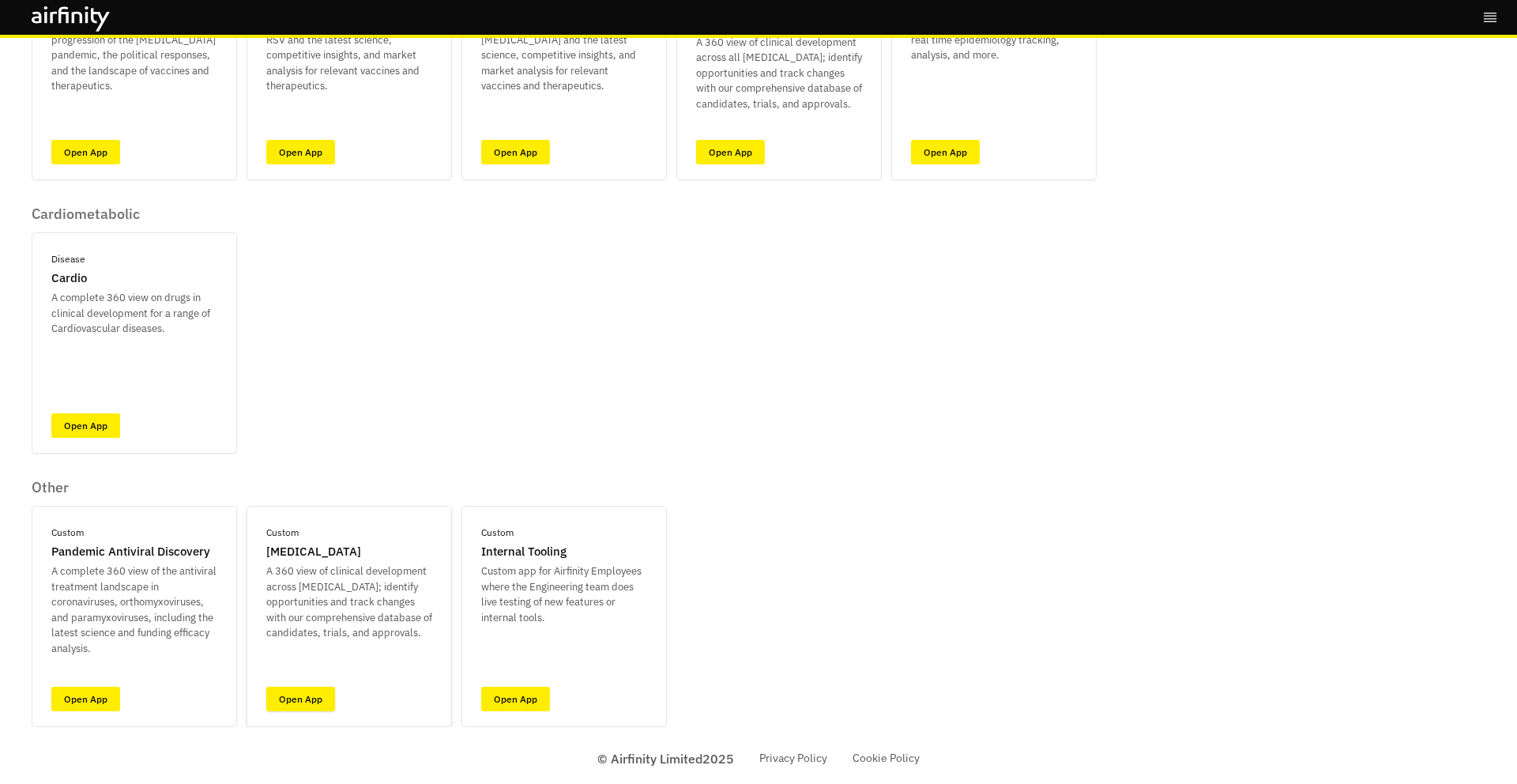
click at [324, 700] on link "Open App" at bounding box center [301, 698] width 69 height 24
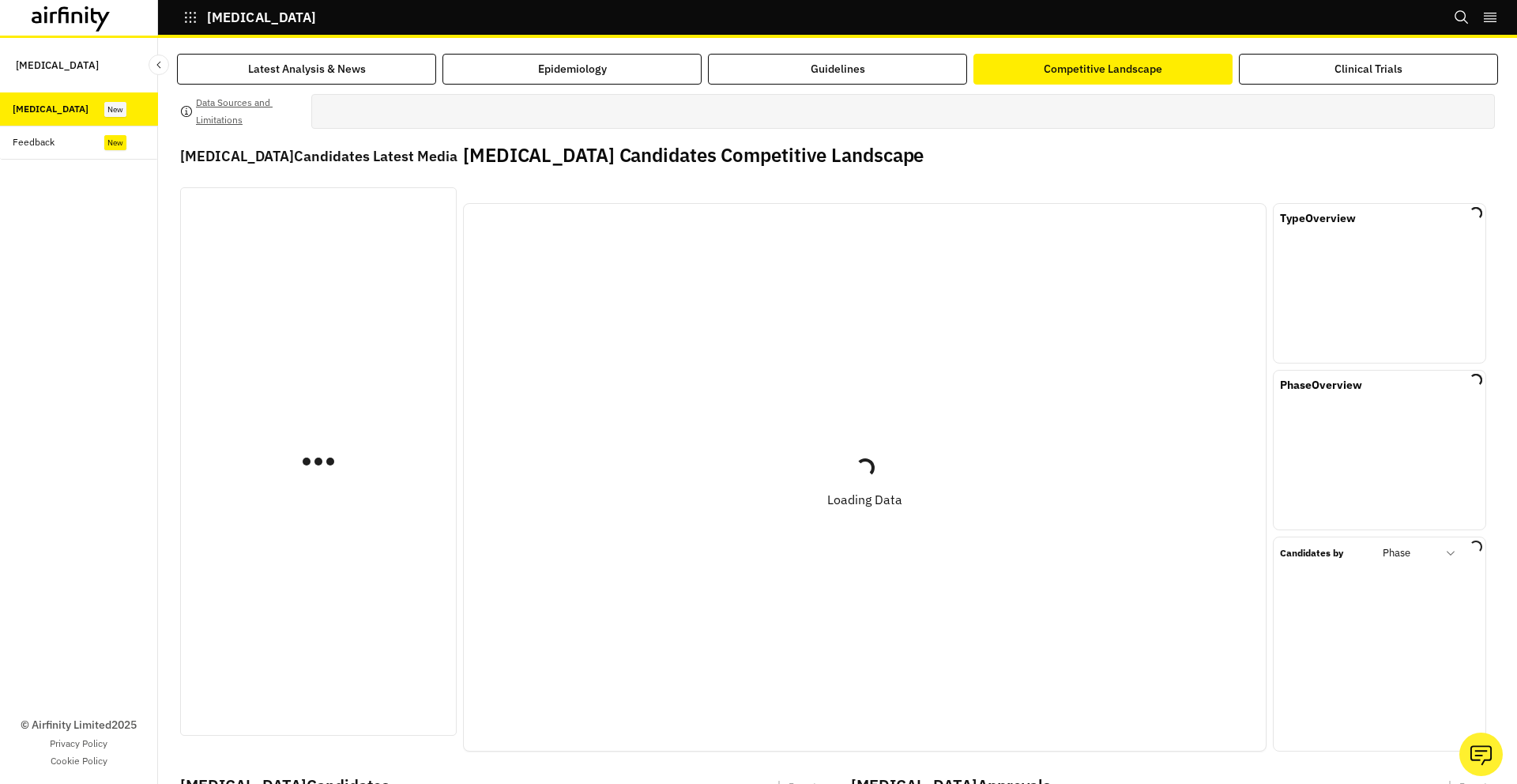
click at [1109, 78] on button "Competitive Landscape" at bounding box center [1103, 69] width 259 height 31
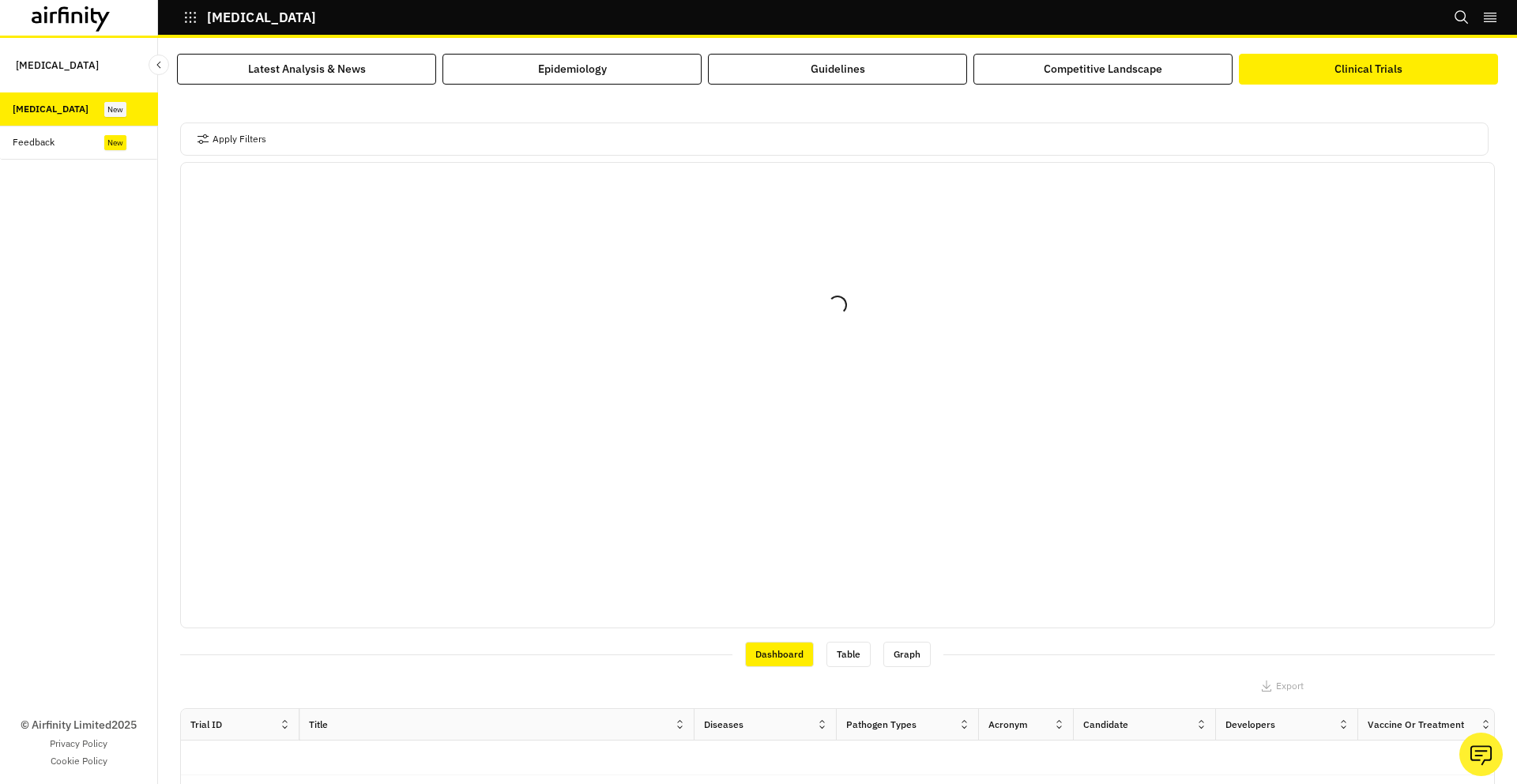
click at [1339, 72] on div "Clinical Trials" at bounding box center [1369, 69] width 68 height 17
